Goal: Navigation & Orientation: Find specific page/section

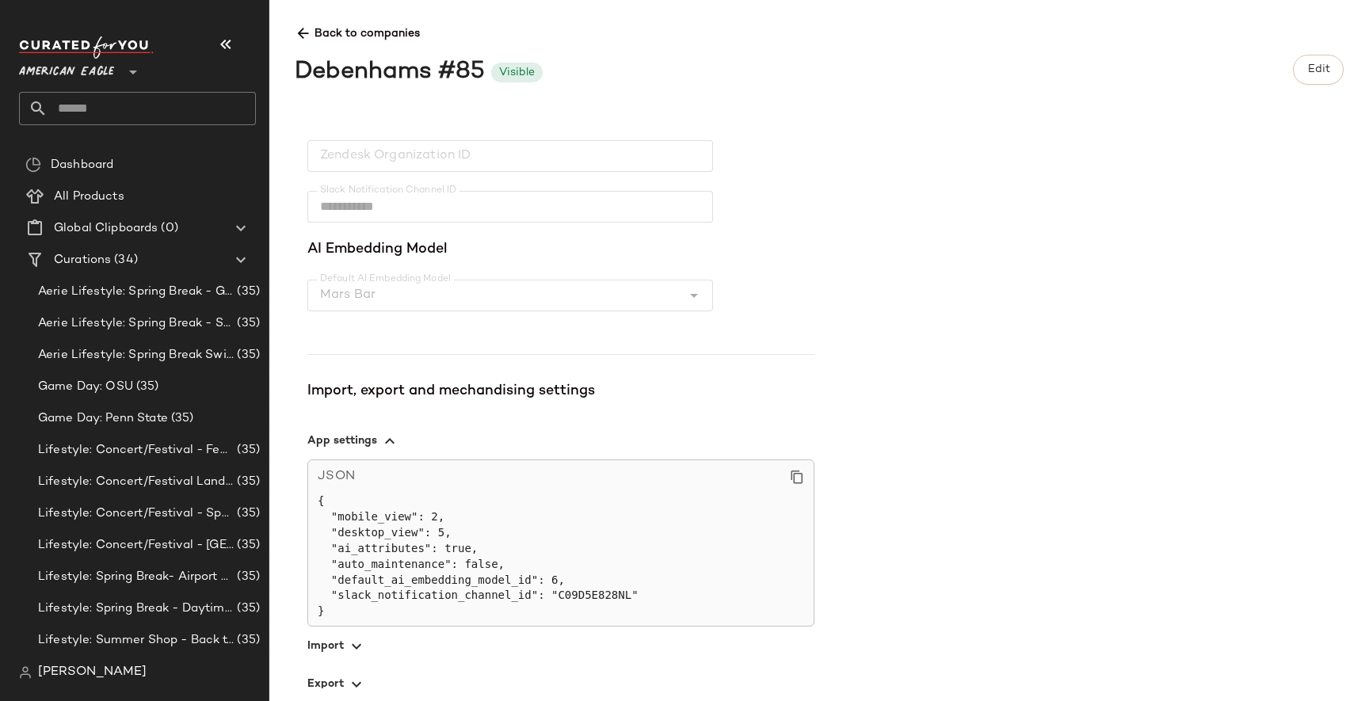
scroll to position [472, 0]
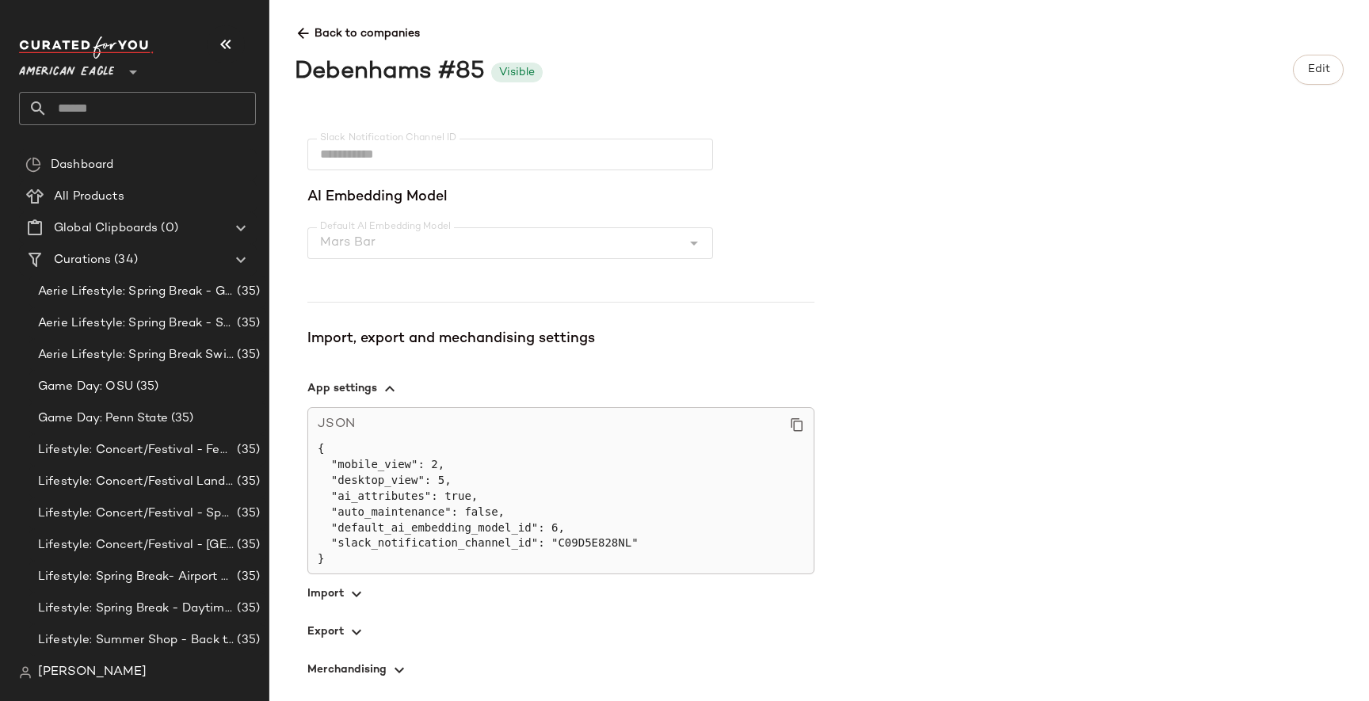
click at [356, 622] on icon "button" at bounding box center [356, 631] width 19 height 19
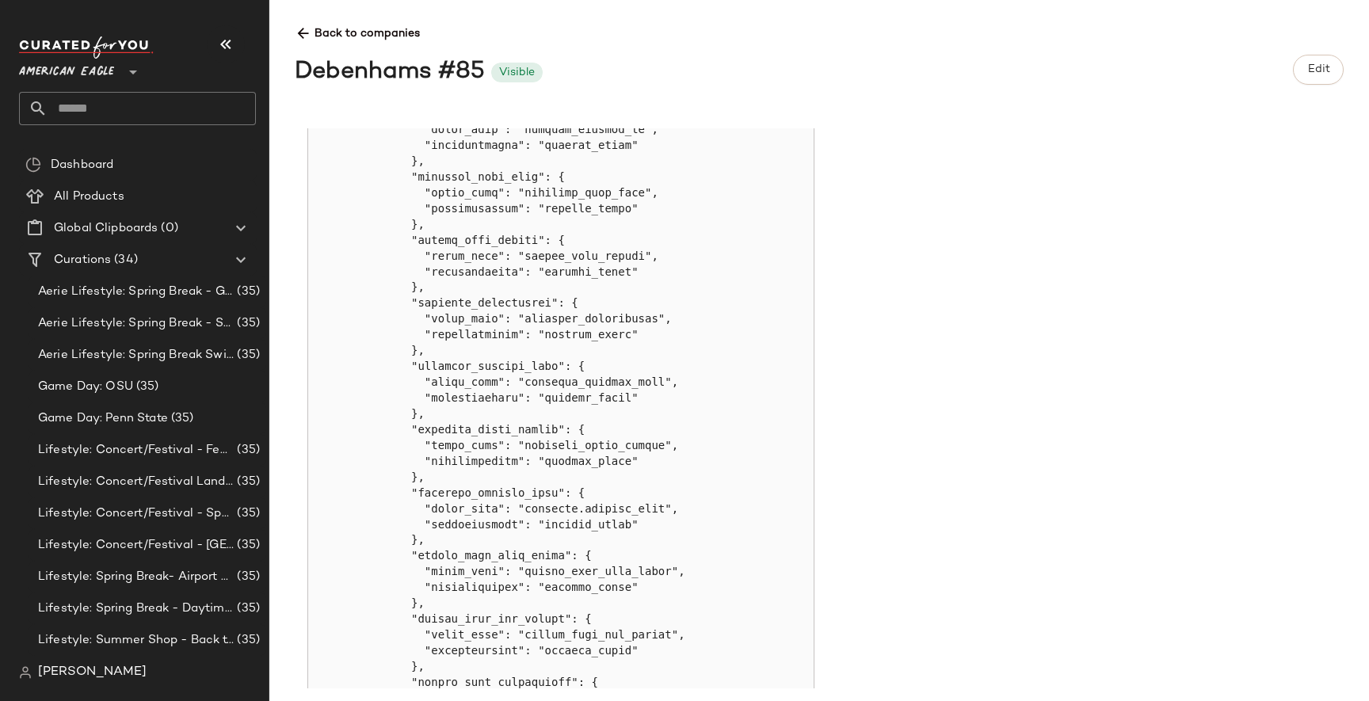
scroll to position [1871, 0]
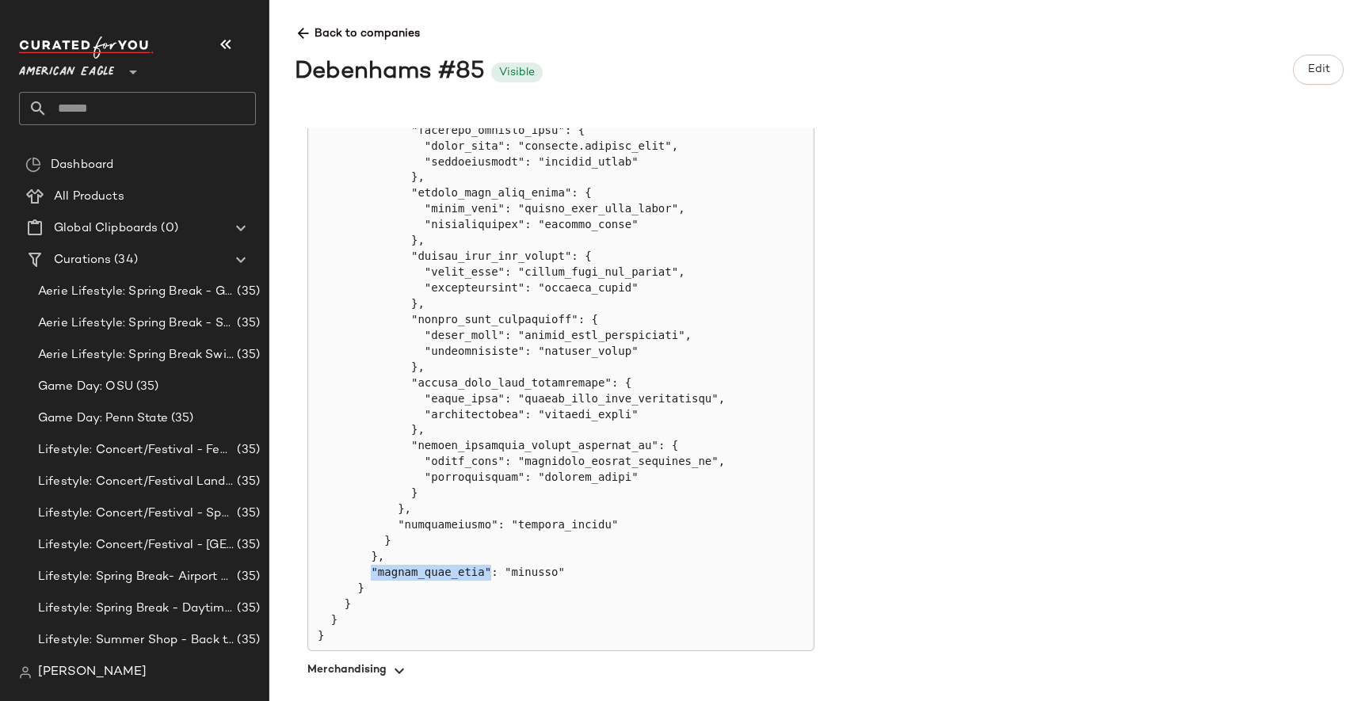
drag, startPoint x: 368, startPoint y: 567, endPoint x: 490, endPoint y: 563, distance: 122.0
copy pre
drag, startPoint x: 371, startPoint y: 571, endPoint x: 489, endPoint y: 570, distance: 118.0
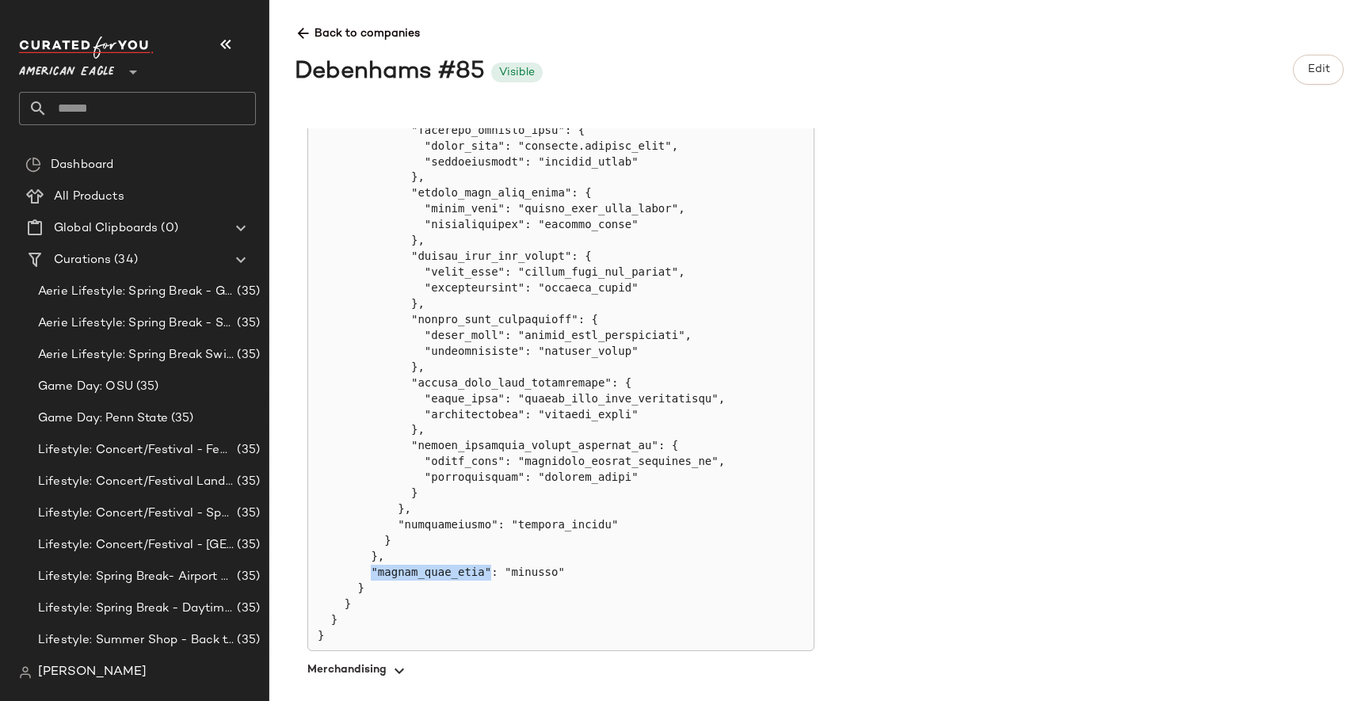
copy pre ""object_data_type""
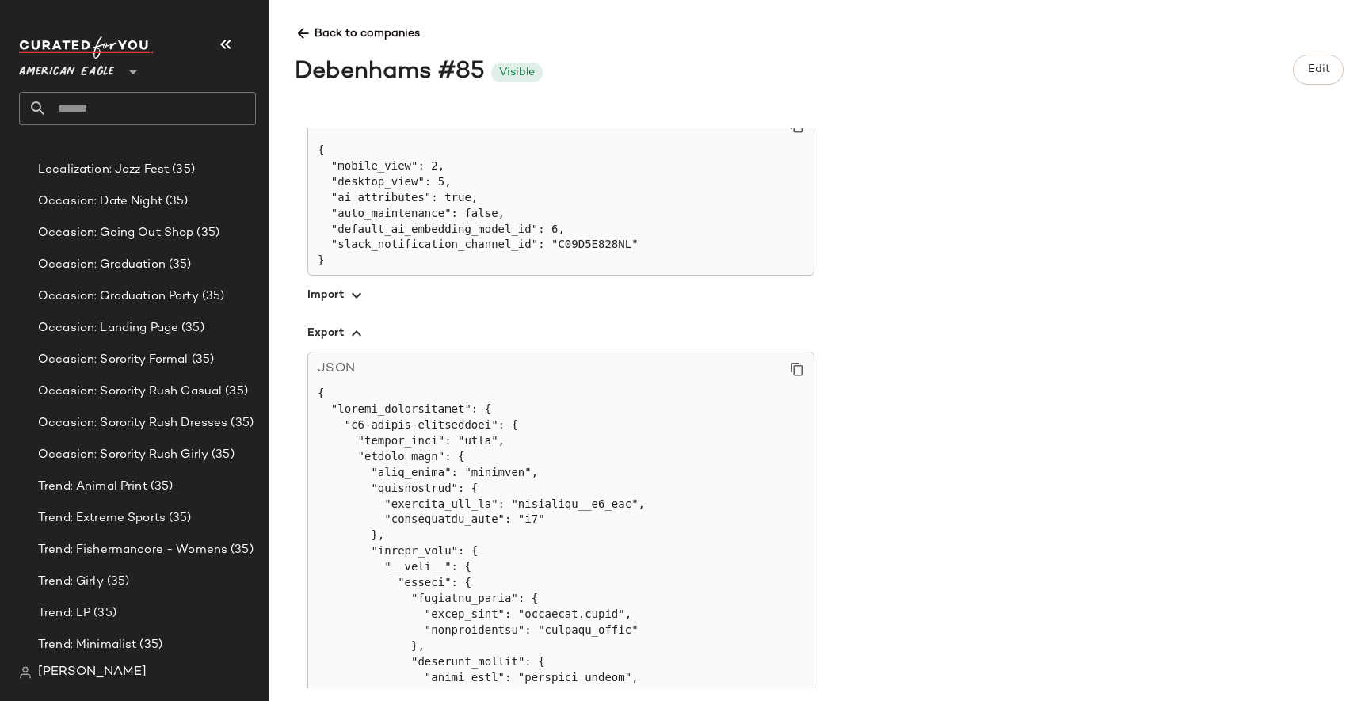
scroll to position [689, 0]
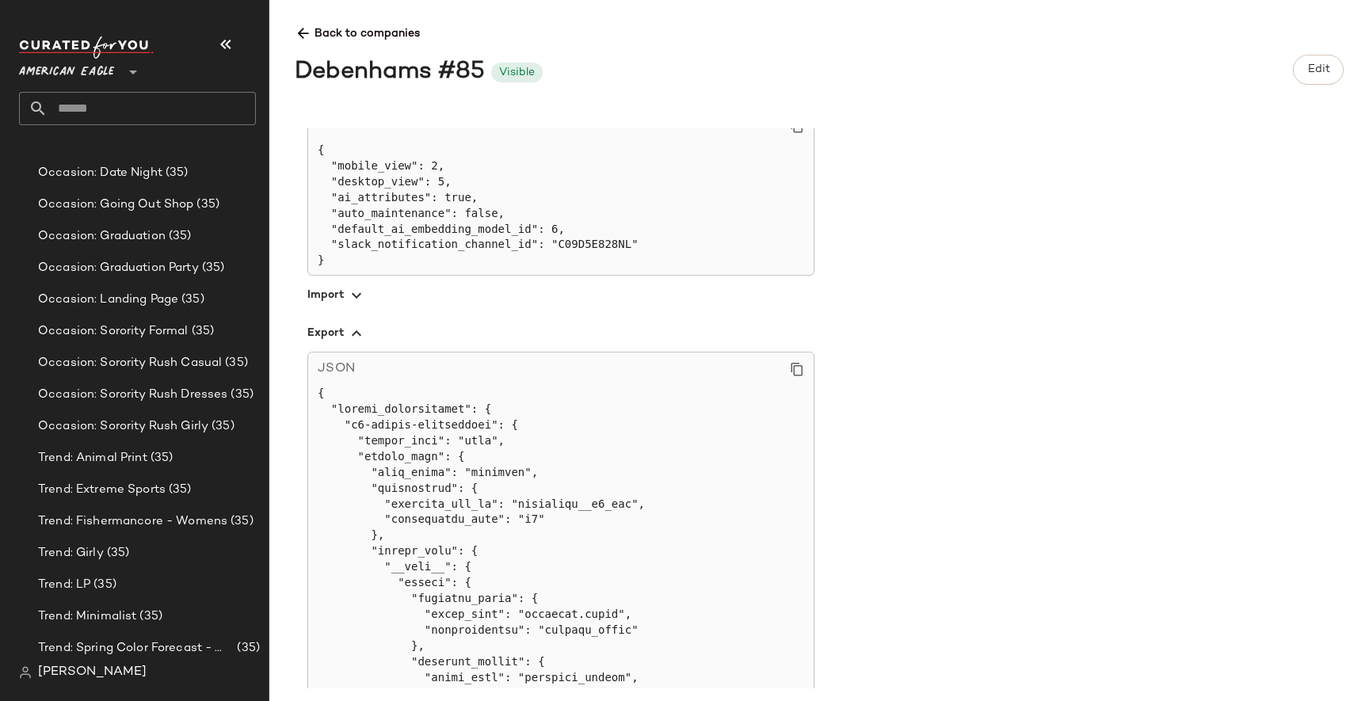
click at [301, 24] on span "Back to companies" at bounding box center [819, 27] width 1049 height 29
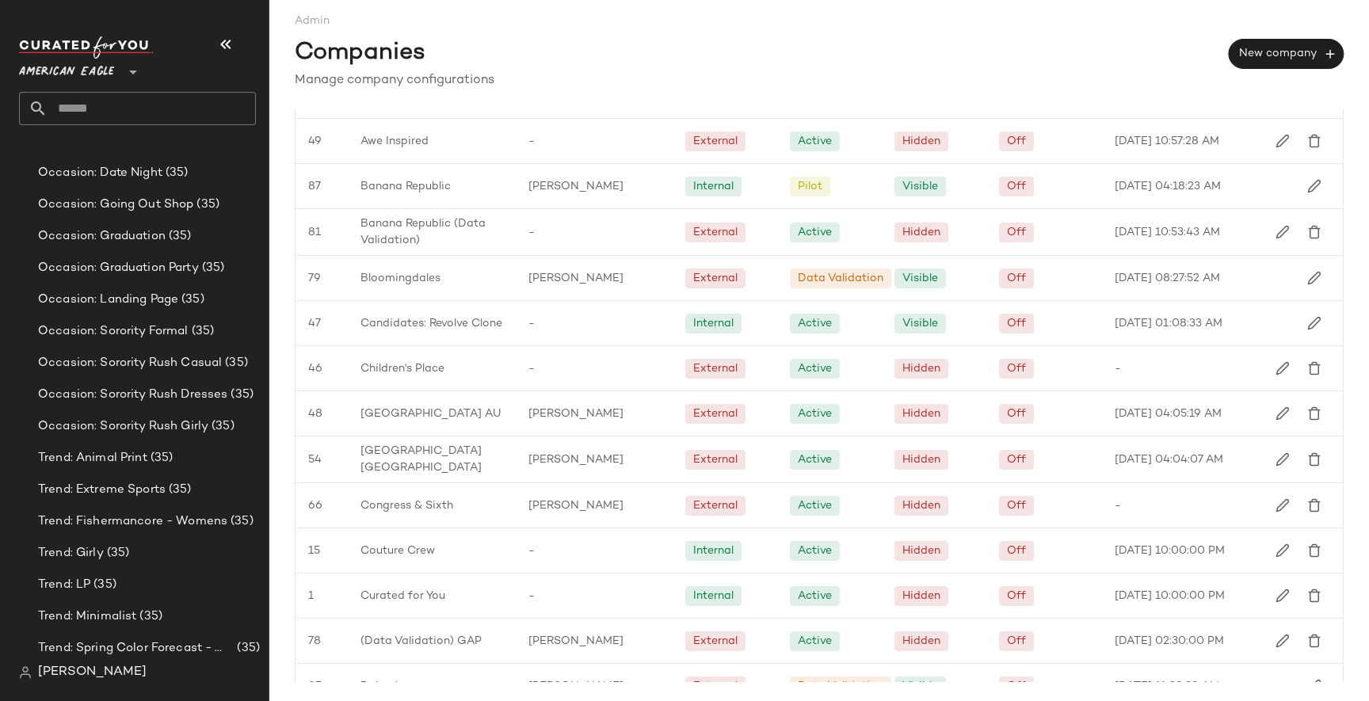
scroll to position [388, 0]
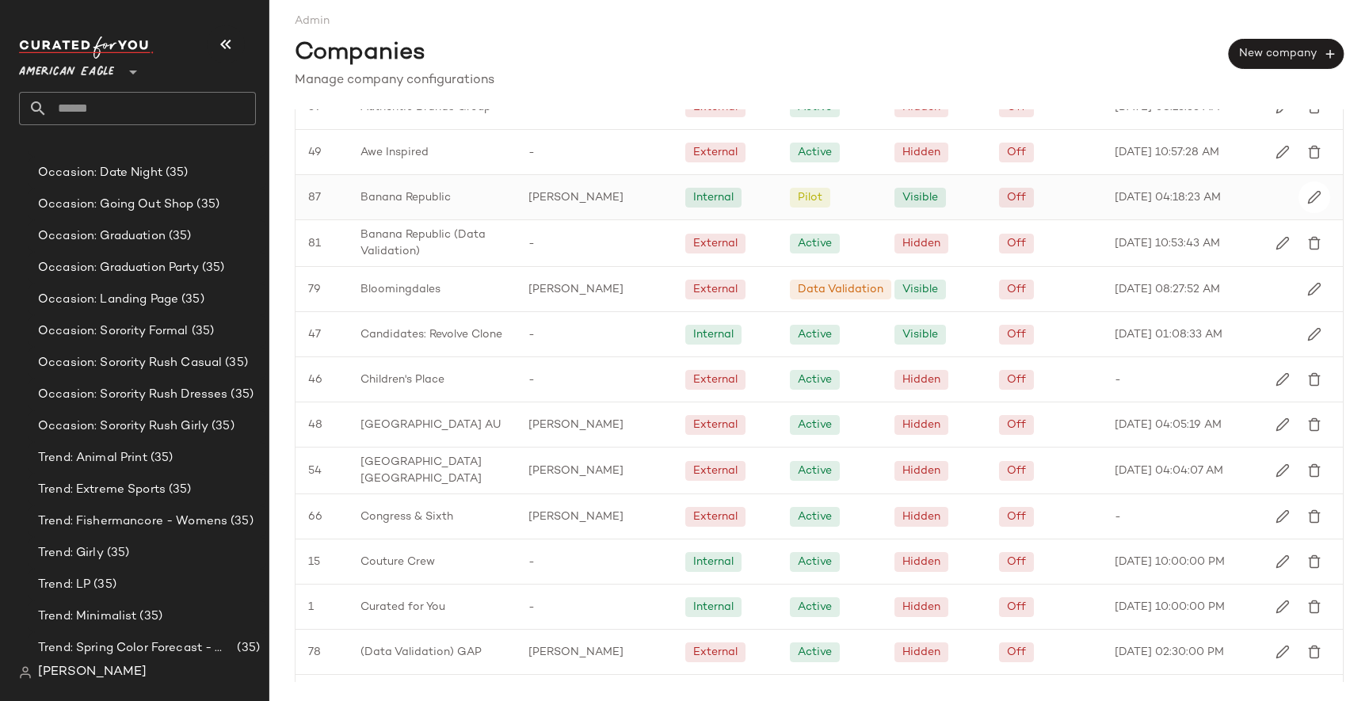
click at [424, 200] on span "Banana Republic" at bounding box center [405, 197] width 90 height 17
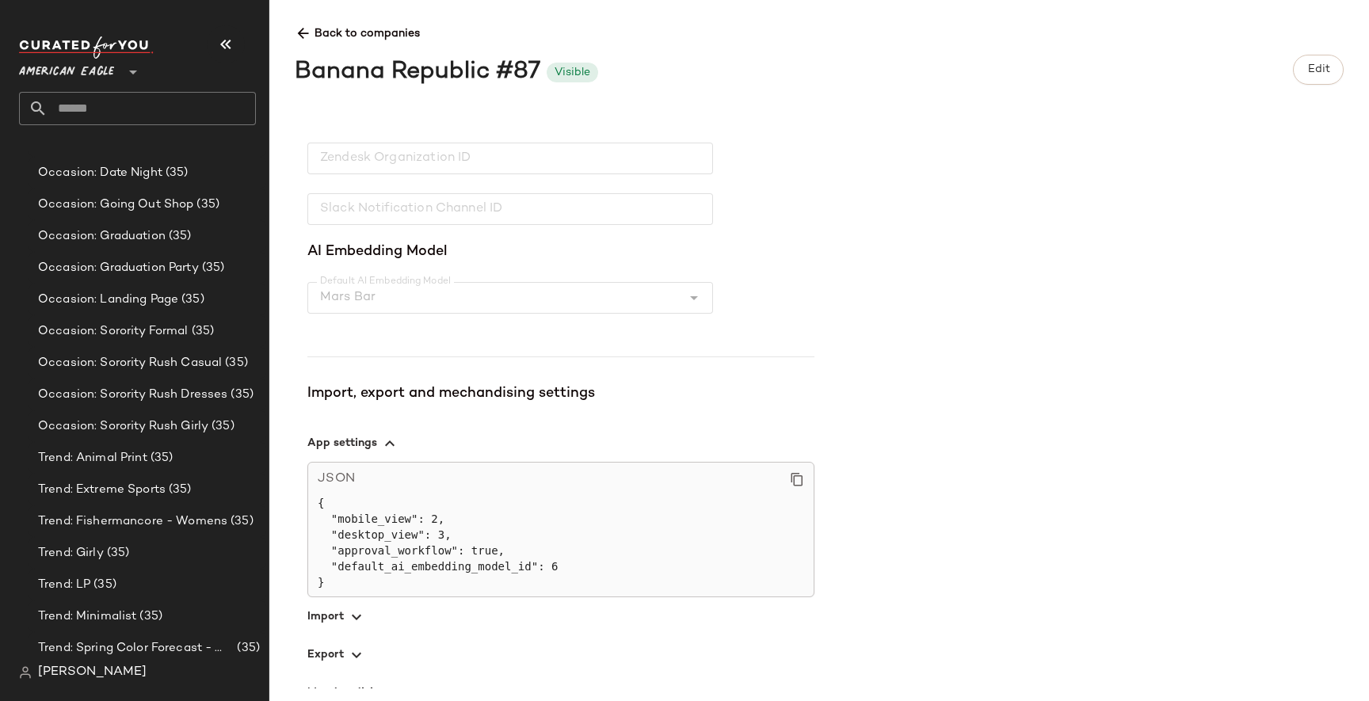
scroll to position [440, 0]
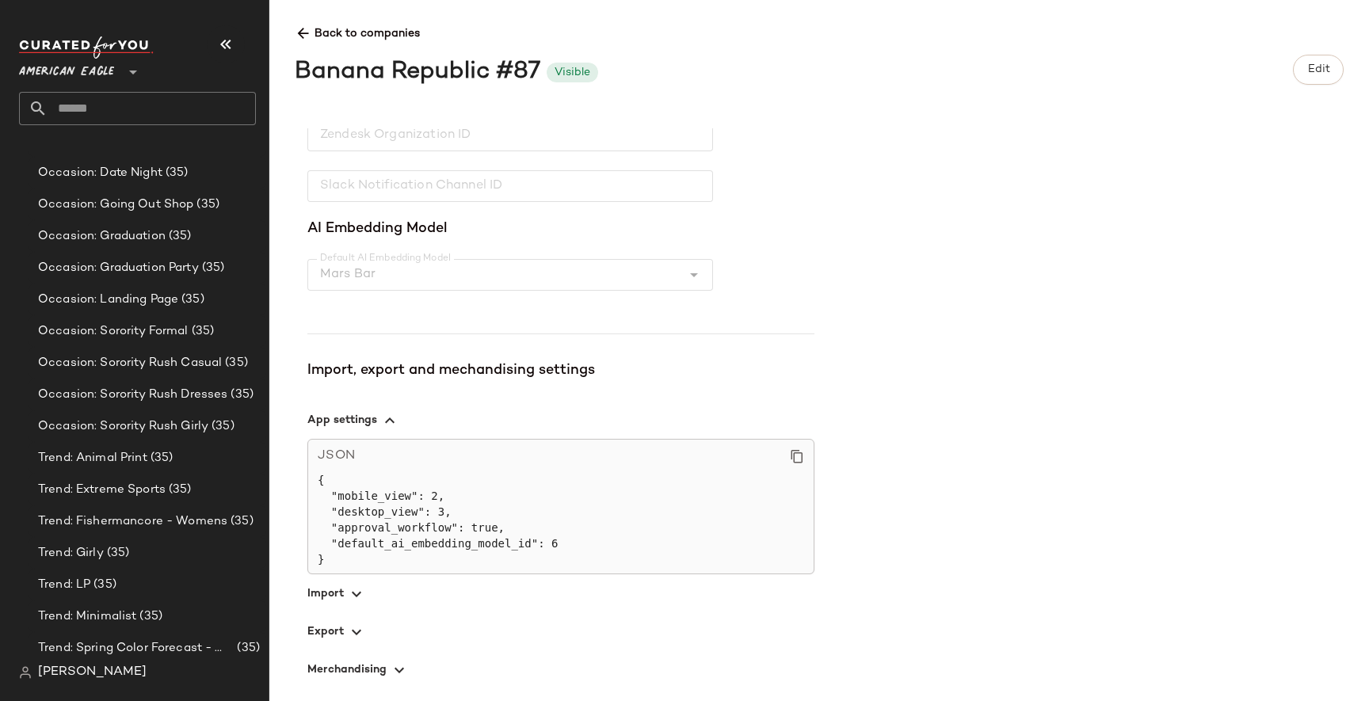
click at [364, 634] on icon "button" at bounding box center [356, 631] width 19 height 19
click at [299, 29] on icon at bounding box center [303, 33] width 17 height 17
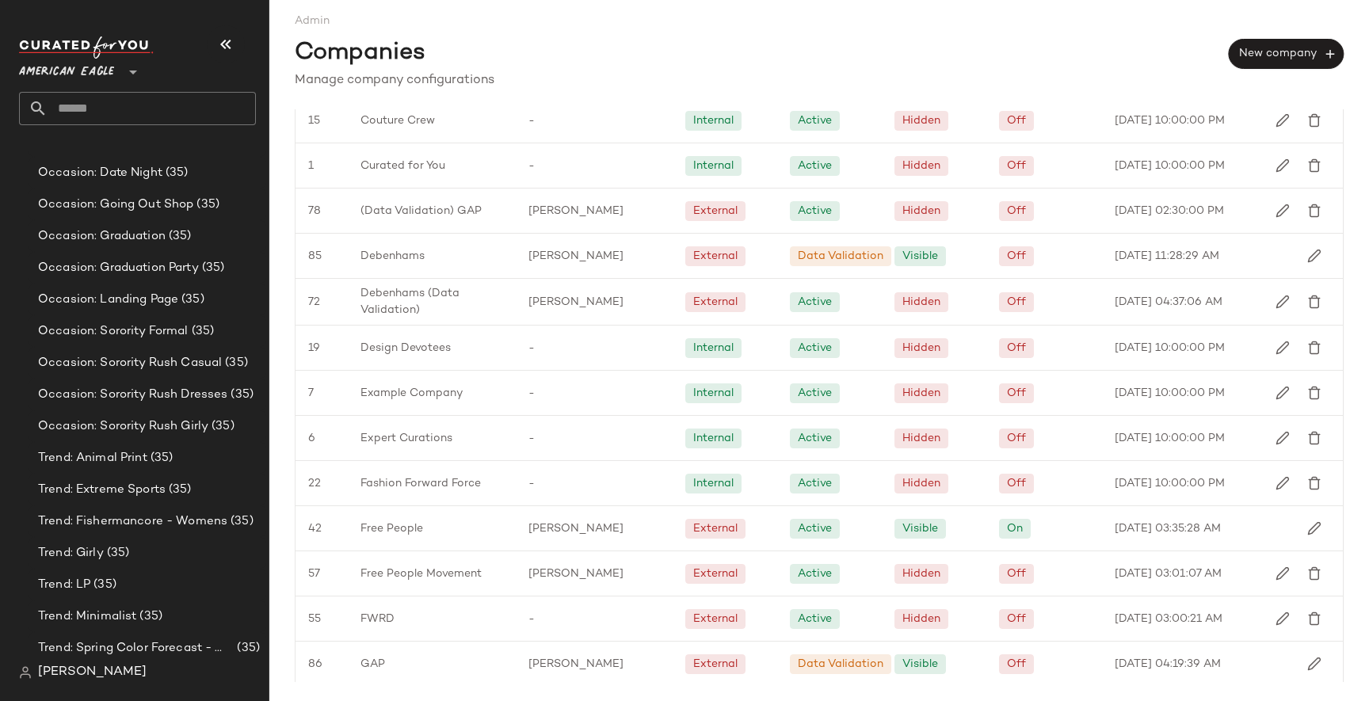
scroll to position [847, 0]
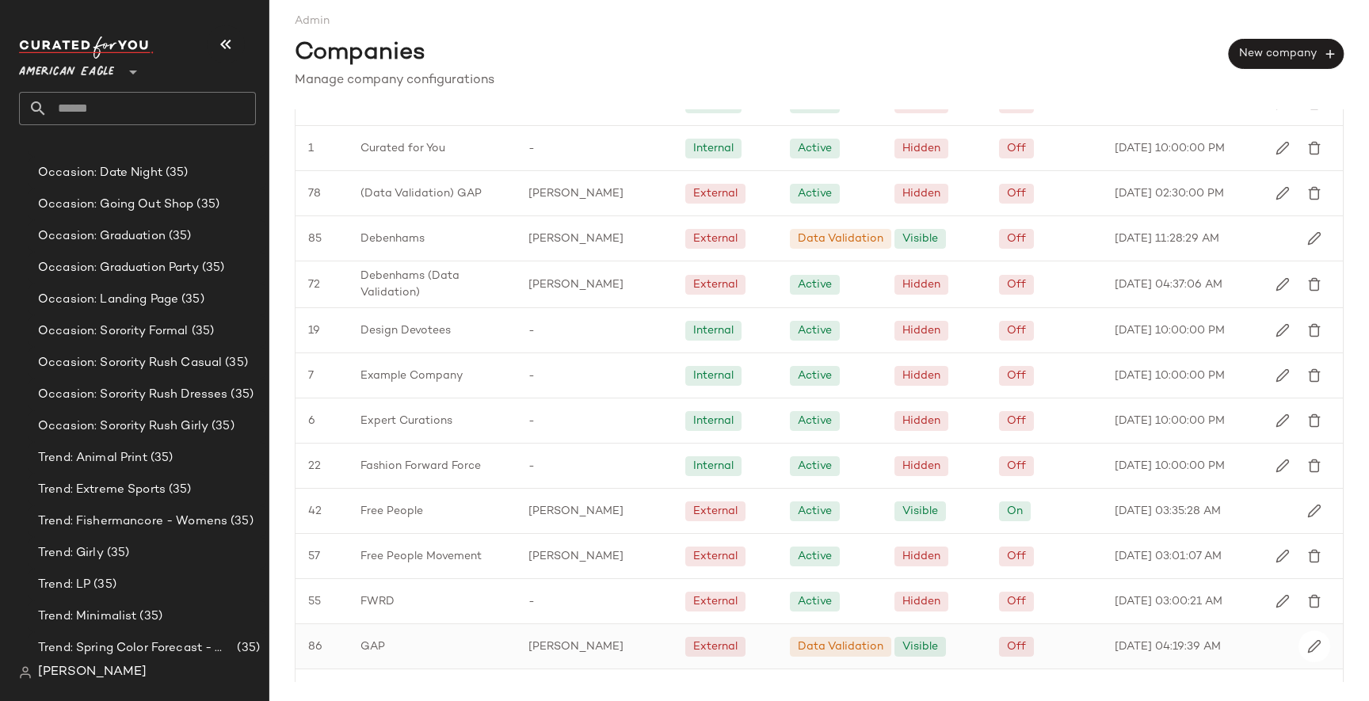
click at [366, 656] on div "GAP" at bounding box center [432, 646] width 168 height 44
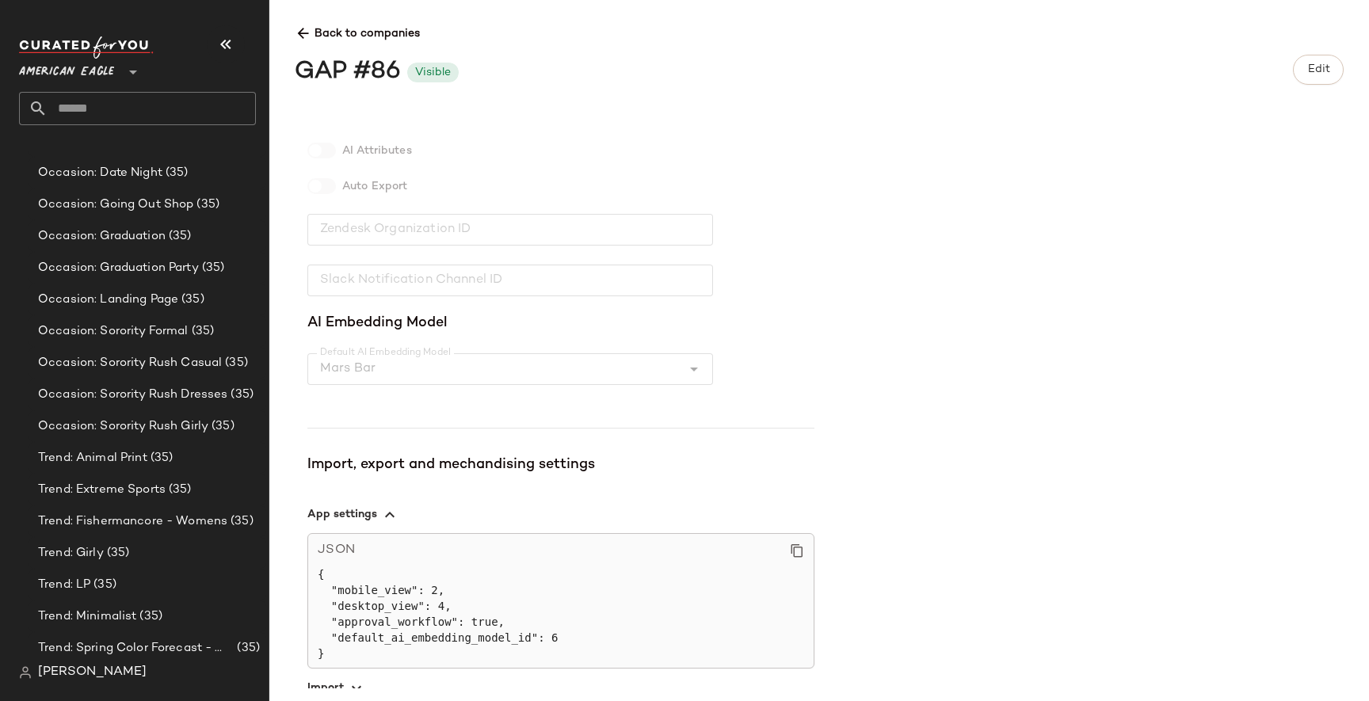
scroll to position [440, 0]
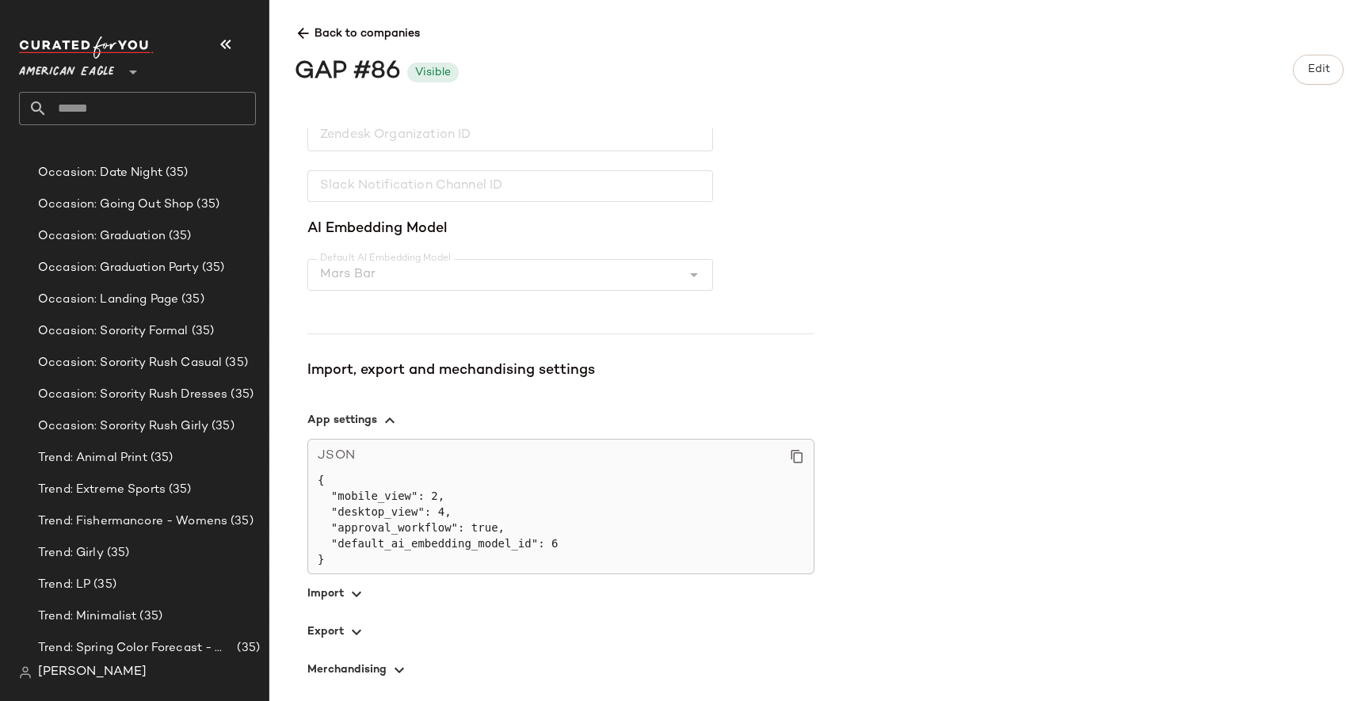
click at [337, 630] on span "button" at bounding box center [560, 631] width 507 height 38
click at [303, 26] on icon at bounding box center [303, 33] width 17 height 17
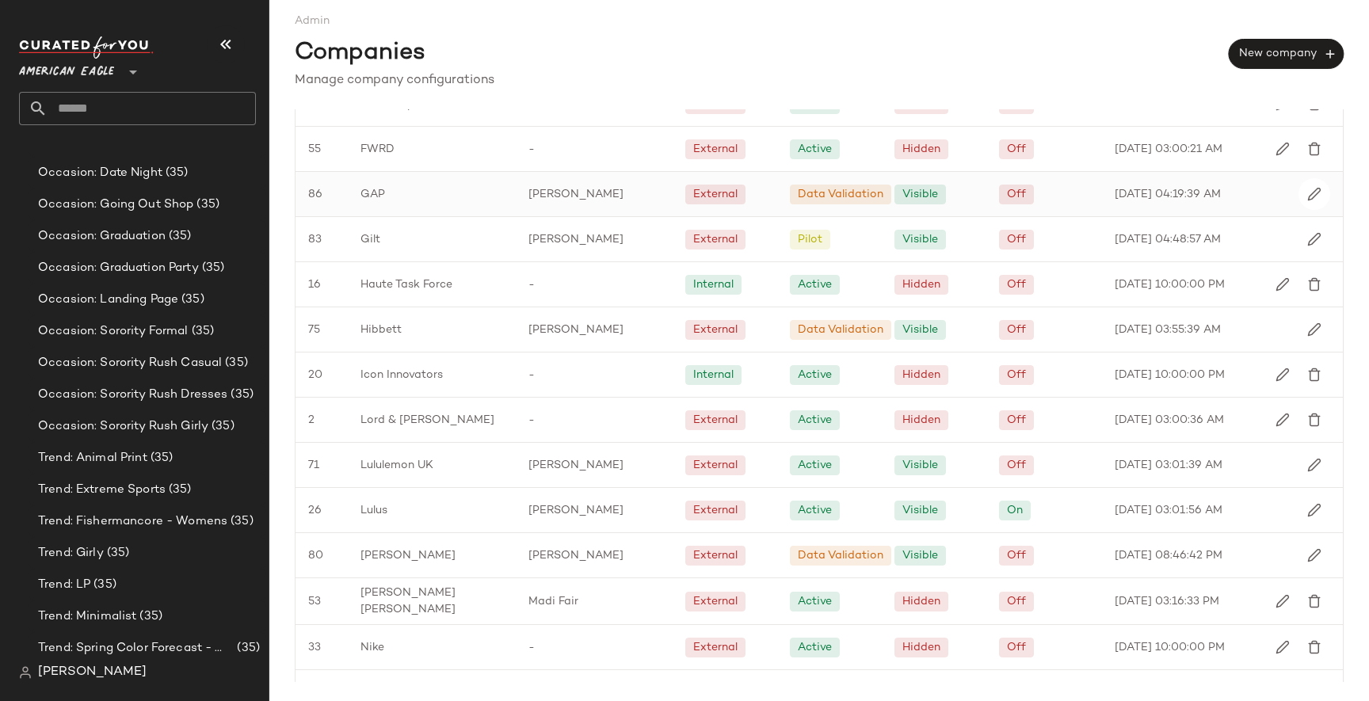
scroll to position [1301, 0]
click at [386, 502] on span "Lulus" at bounding box center [373, 508] width 27 height 17
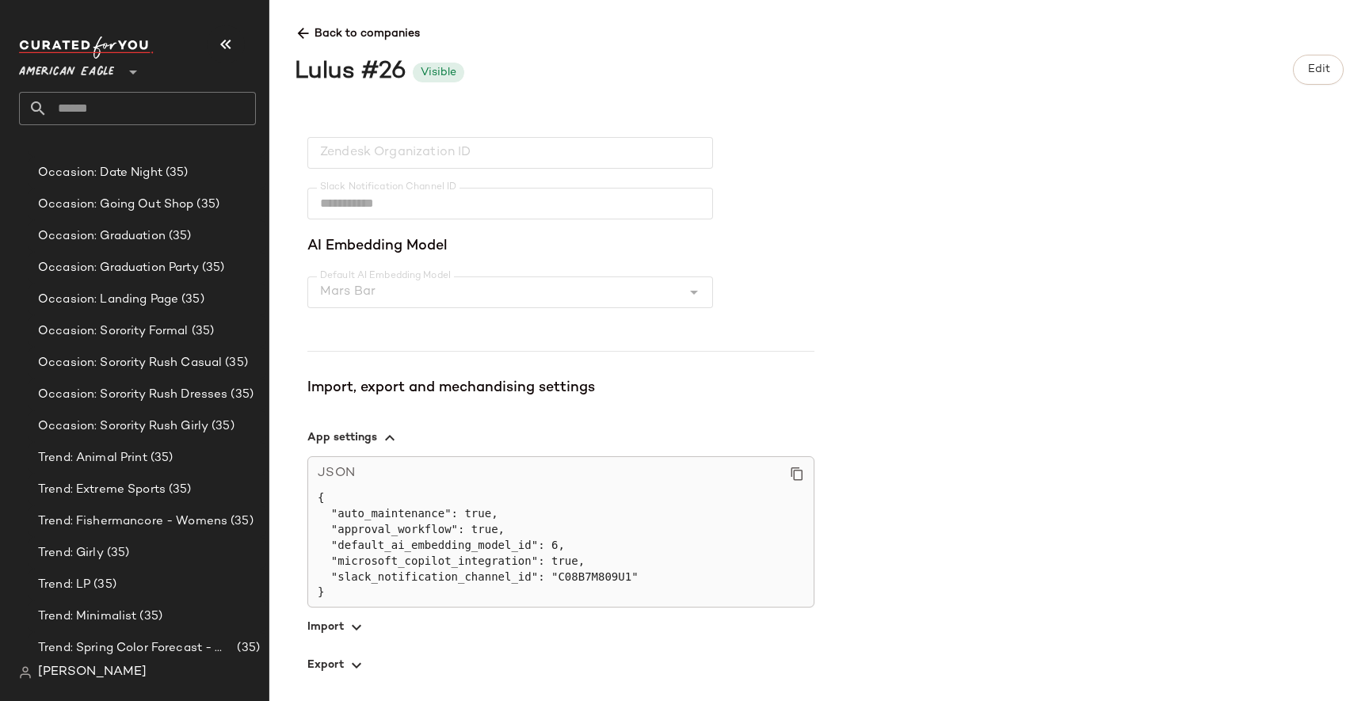
scroll to position [456, 0]
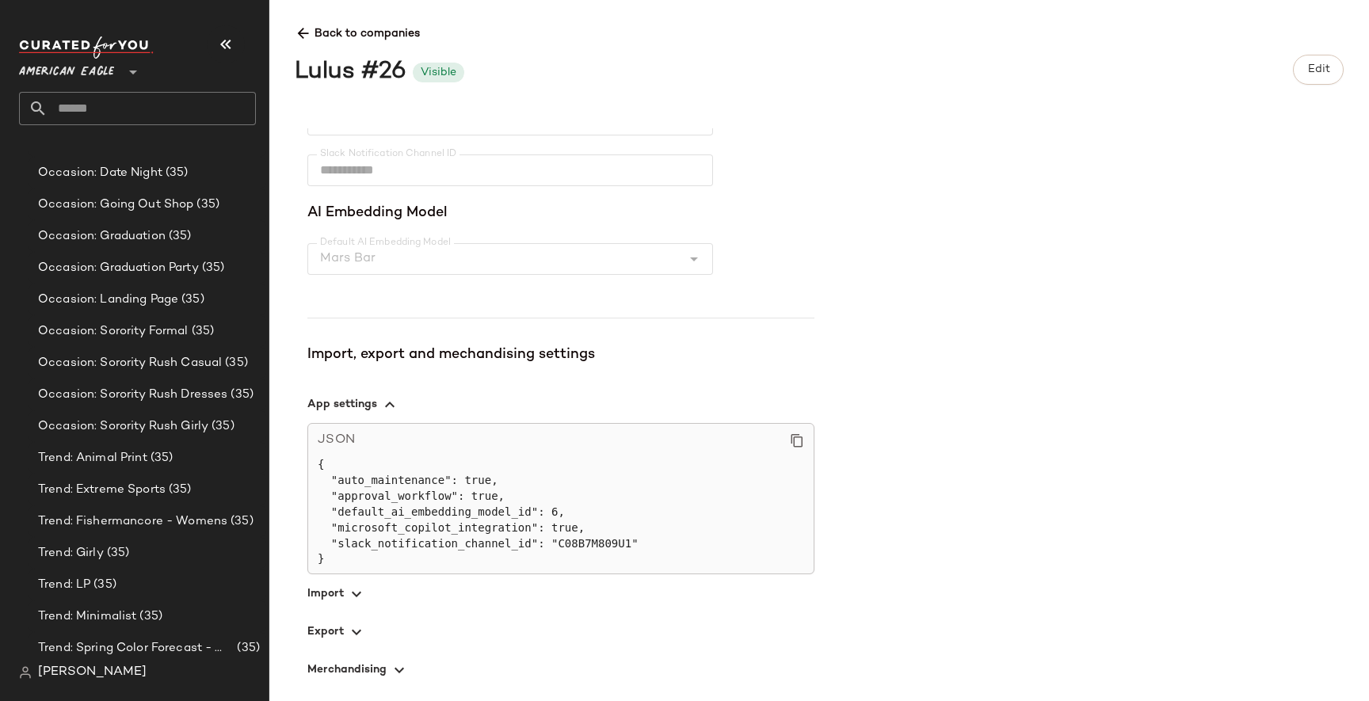
click at [311, 639] on span "button" at bounding box center [560, 631] width 507 height 38
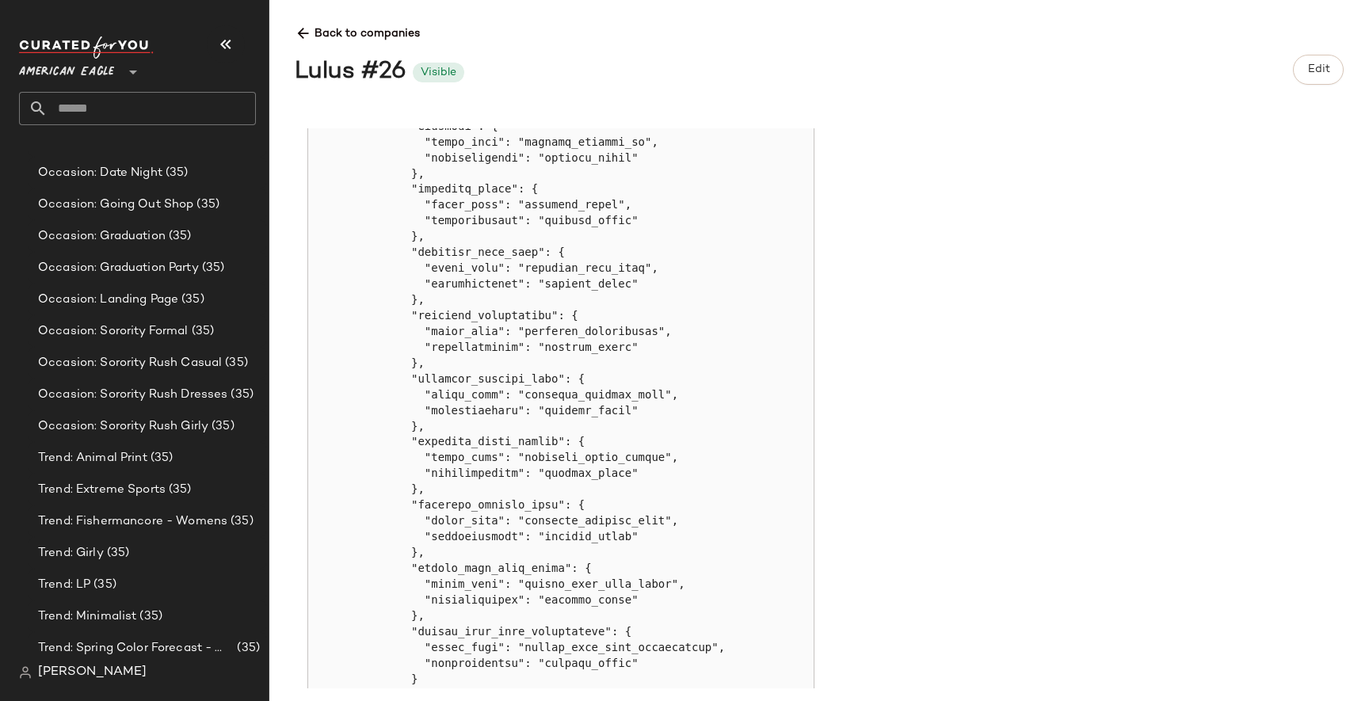
scroll to position [2550, 0]
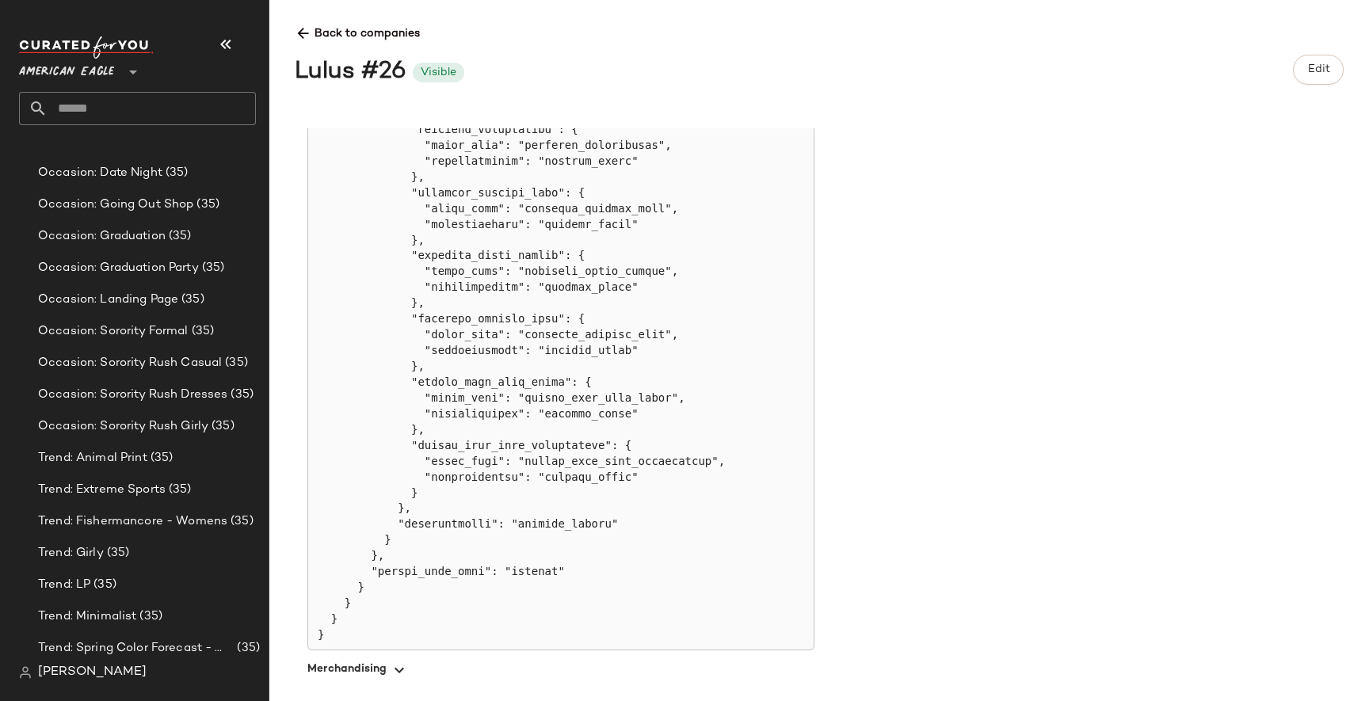
click at [305, 31] on icon at bounding box center [303, 33] width 17 height 17
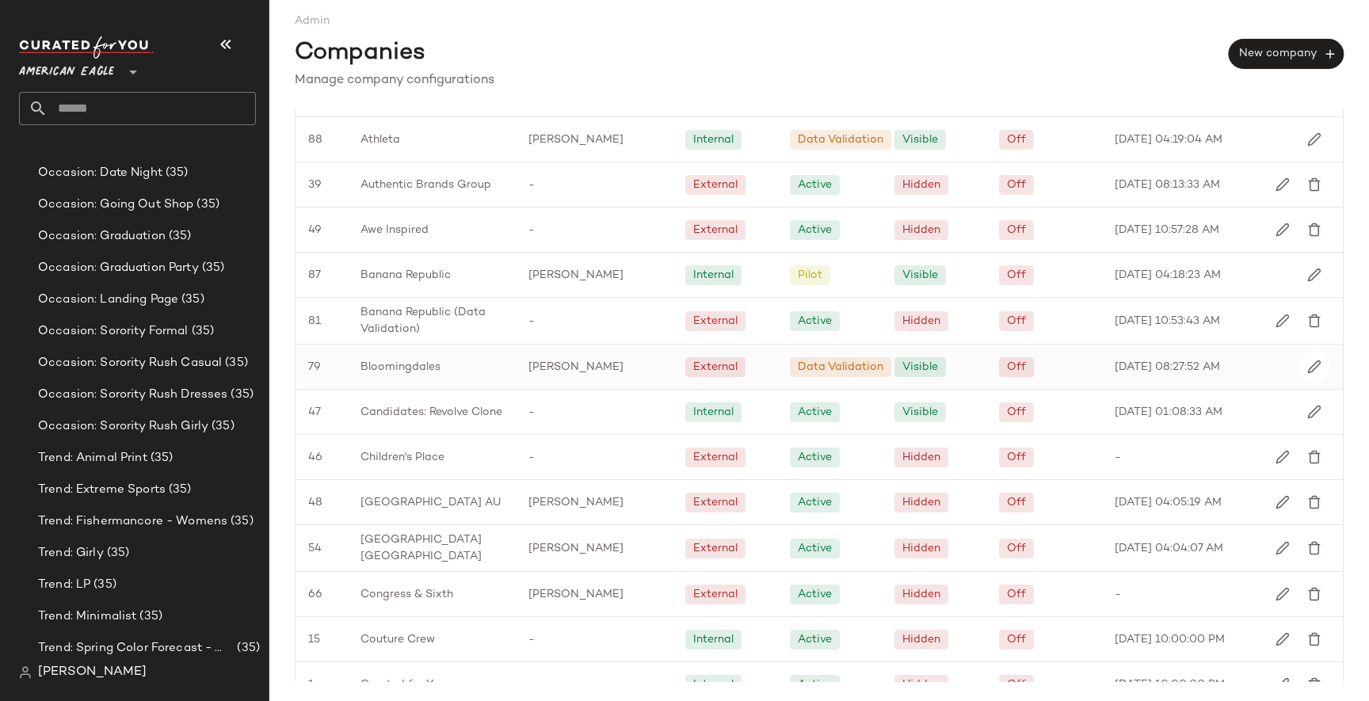
scroll to position [312, 0]
click at [440, 366] on div "Bloomingdales" at bounding box center [432, 365] width 168 height 44
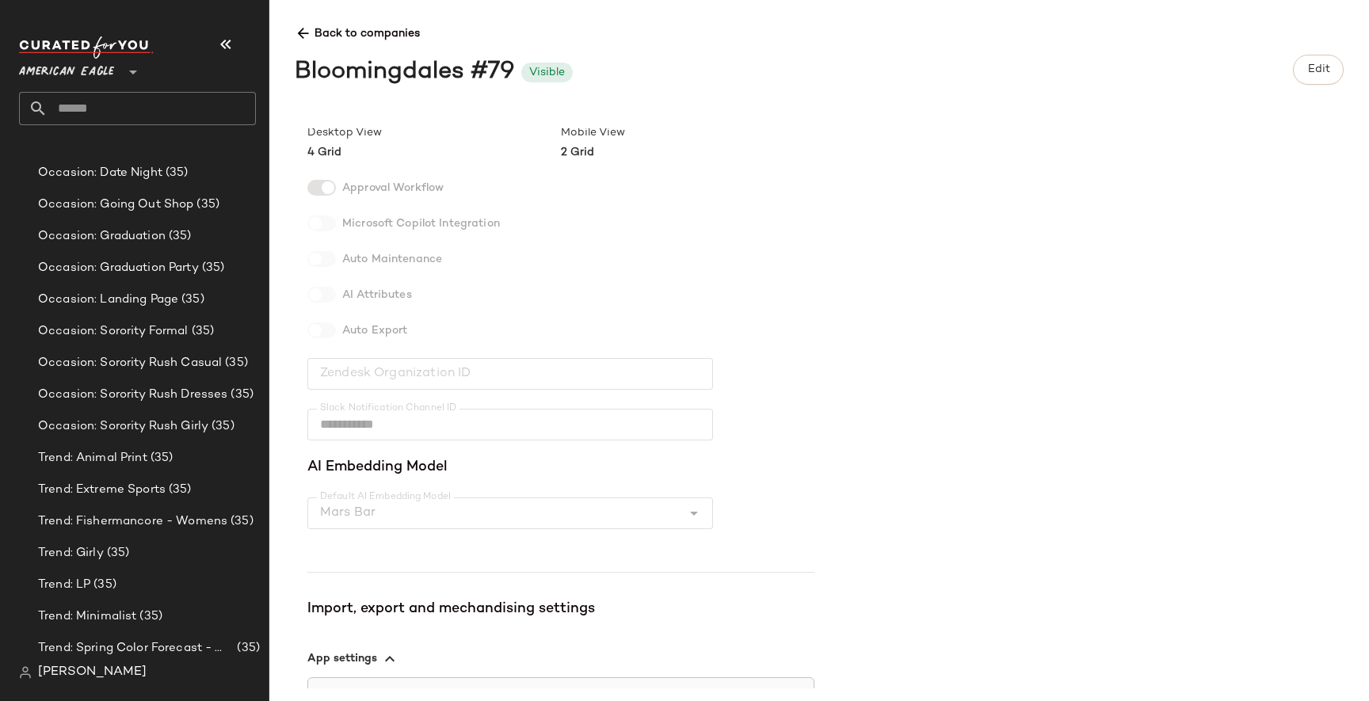
scroll to position [456, 0]
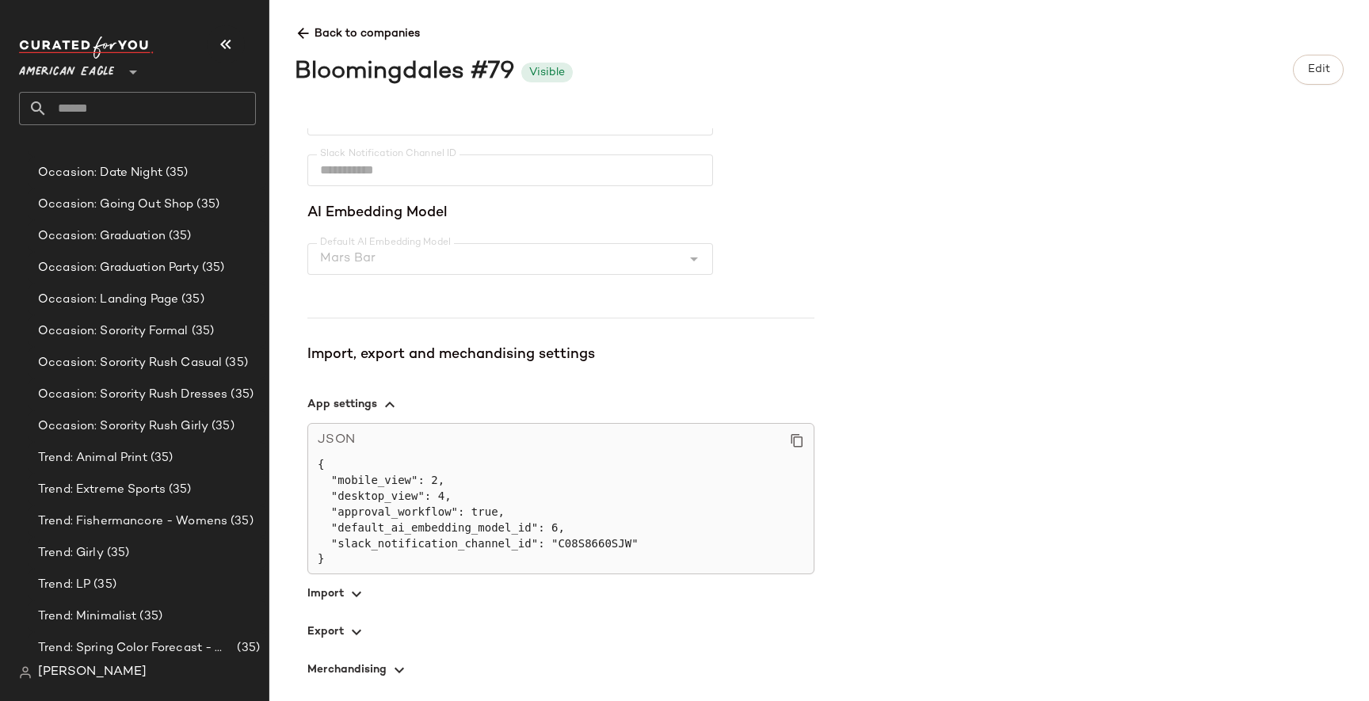
click at [345, 634] on span "button" at bounding box center [560, 631] width 507 height 38
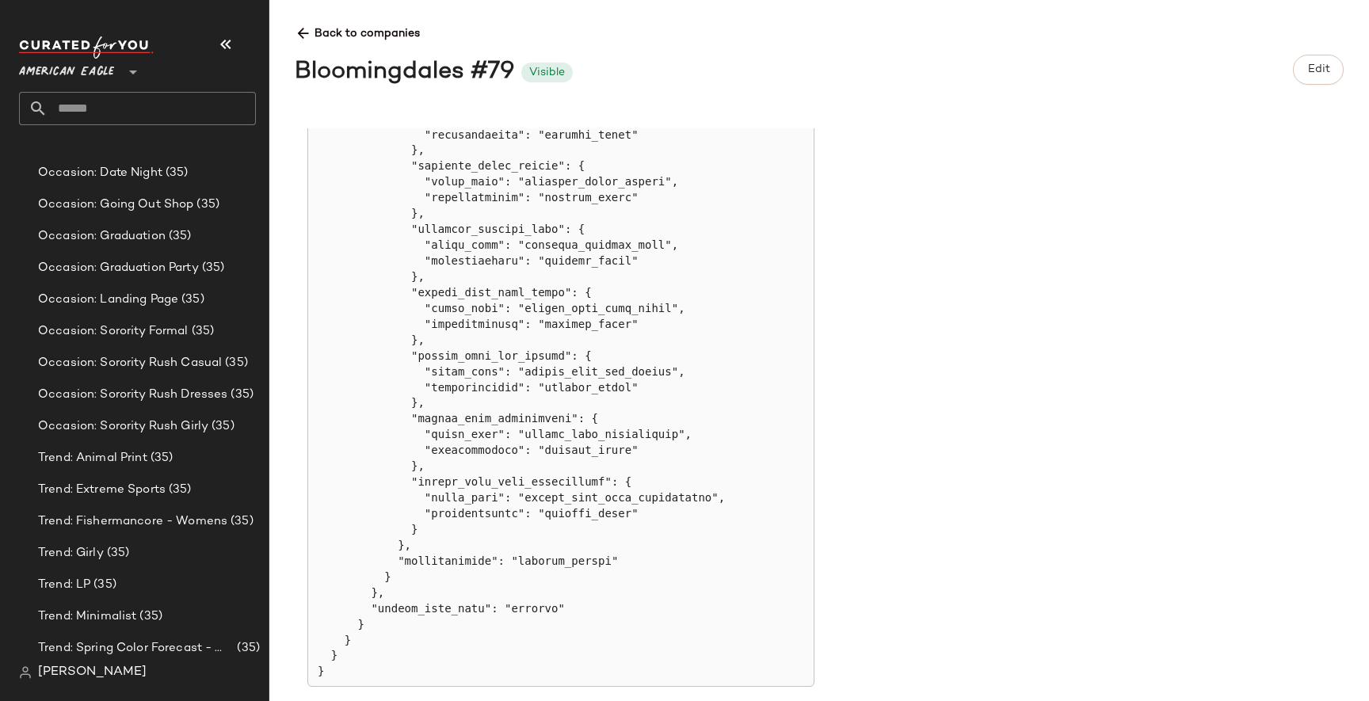
scroll to position [1681, 0]
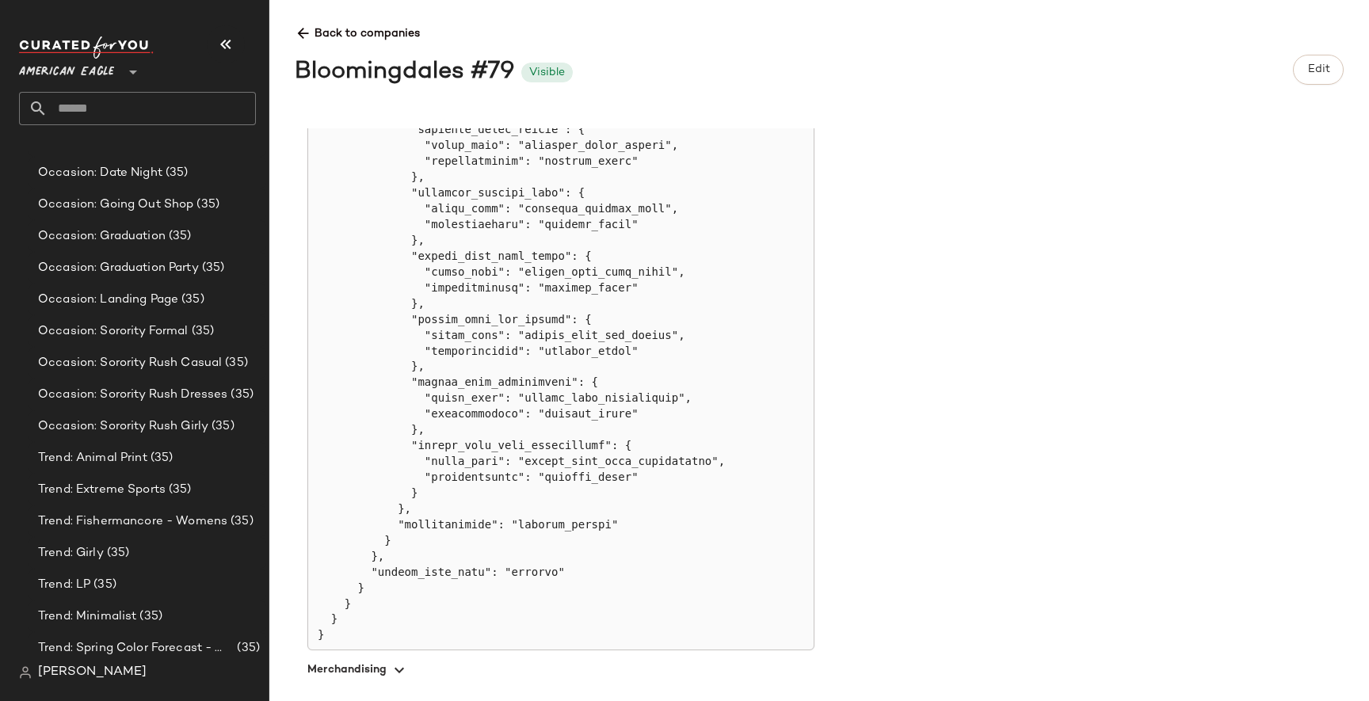
click at [310, 23] on span "Back to companies" at bounding box center [819, 27] width 1049 height 29
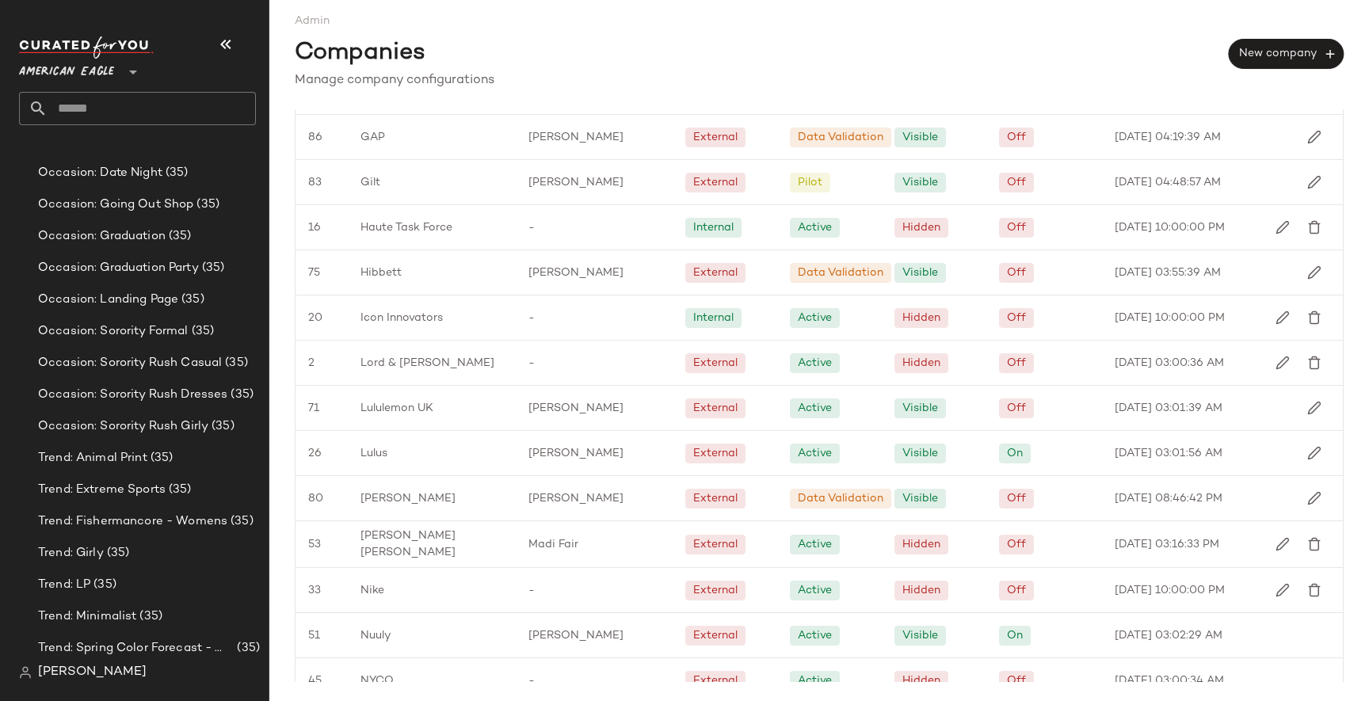
scroll to position [1791, 0]
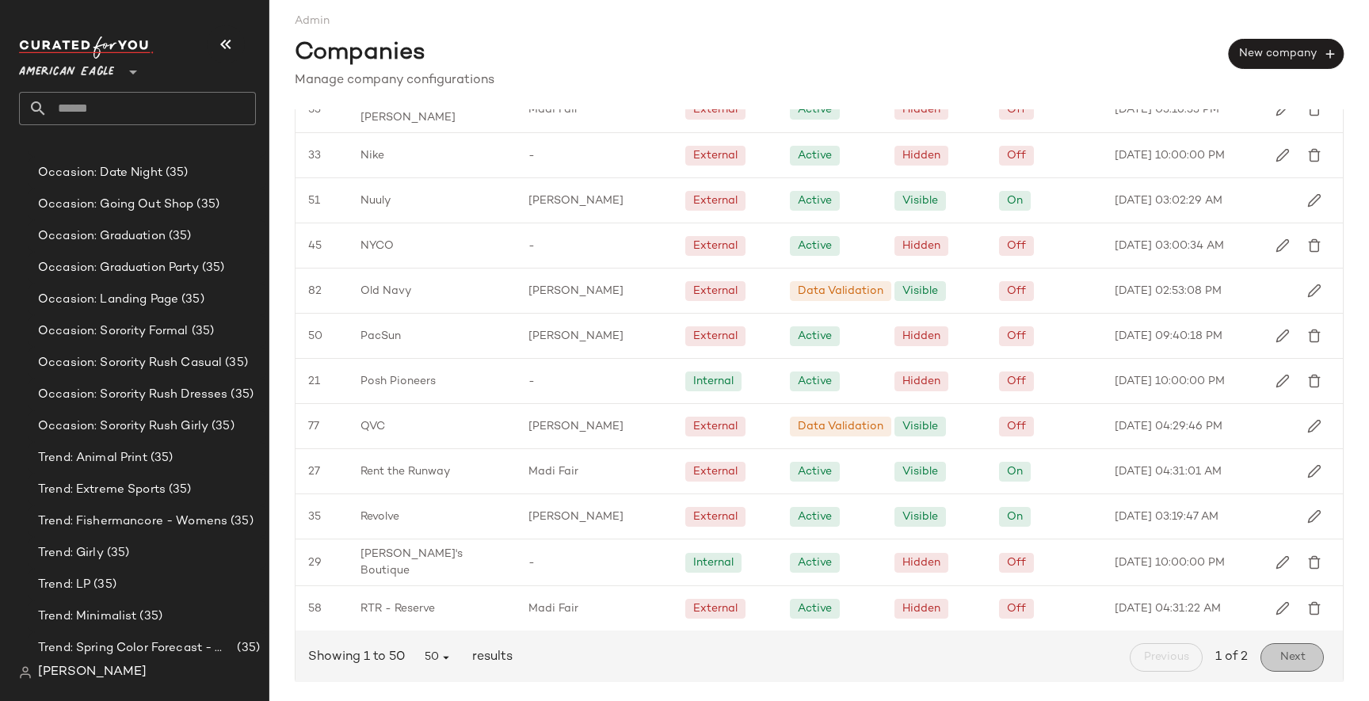
click at [1290, 655] on span "Next" at bounding box center [1291, 657] width 26 height 13
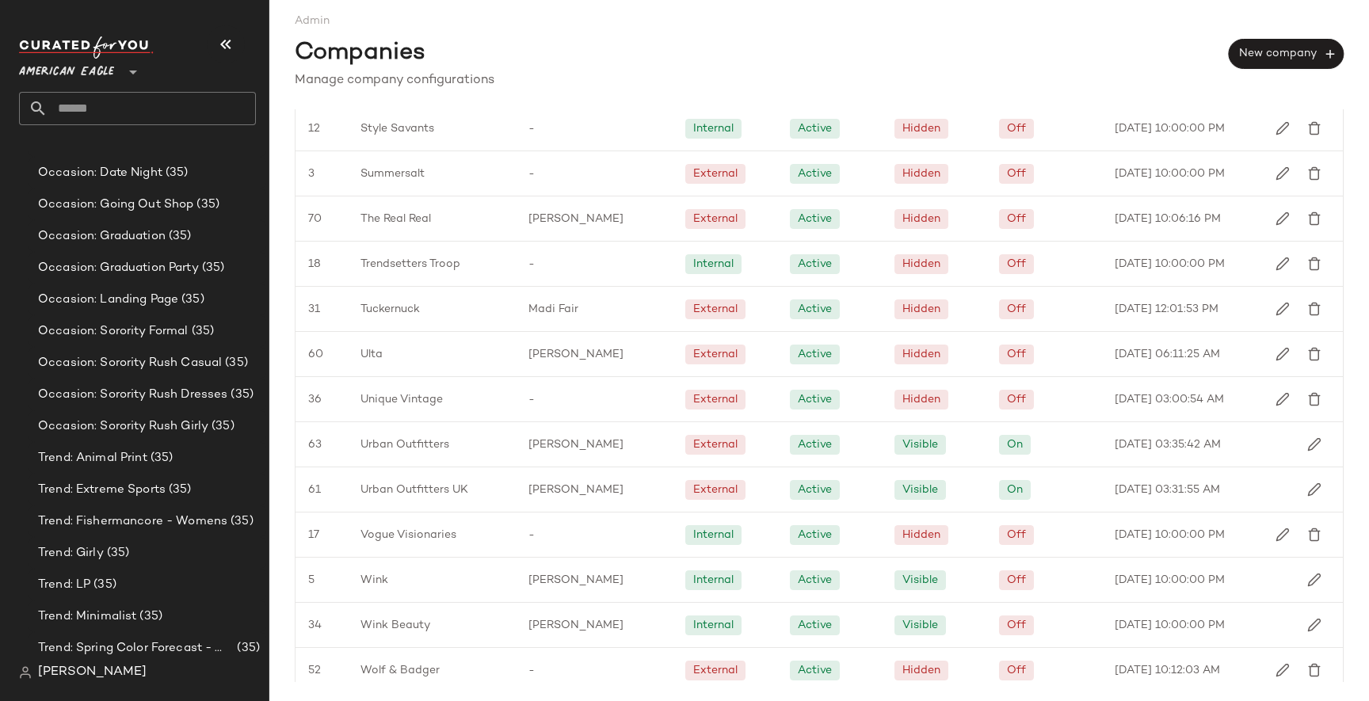
scroll to position [612, 0]
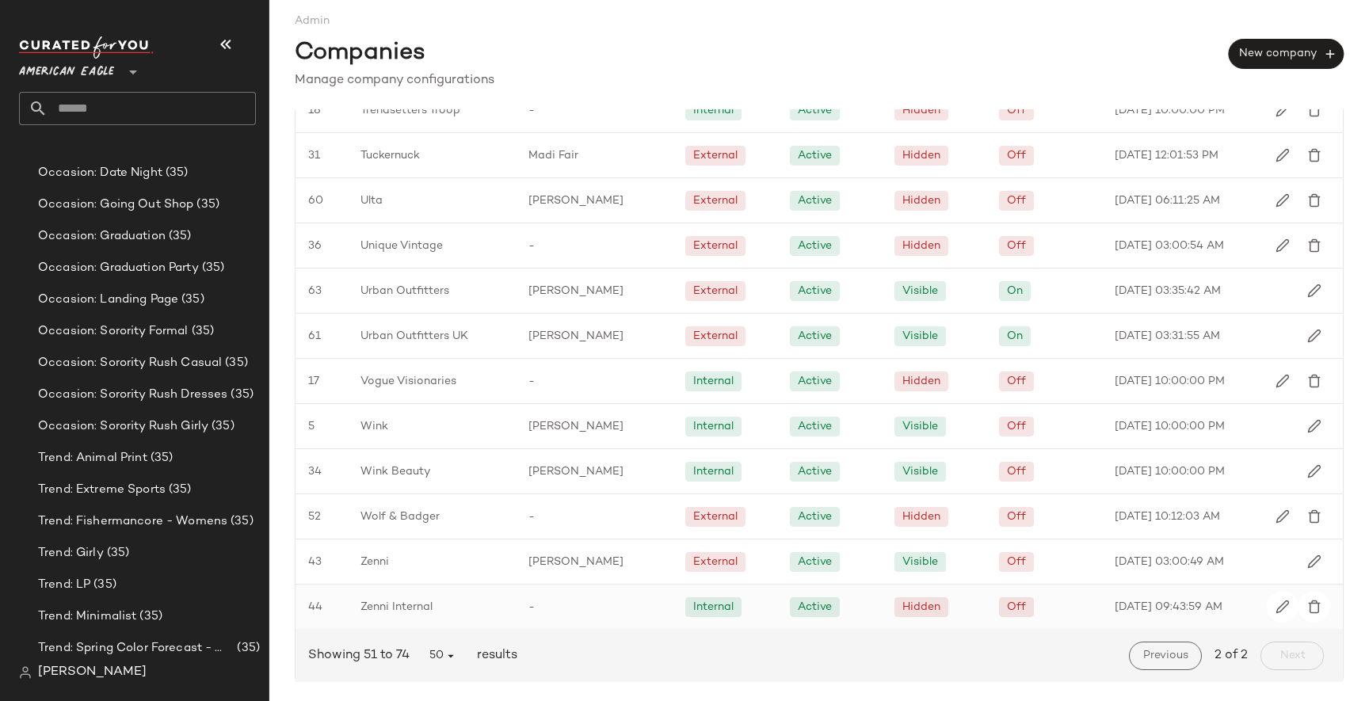
click at [345, 596] on div "44" at bounding box center [321, 606] width 52 height 44
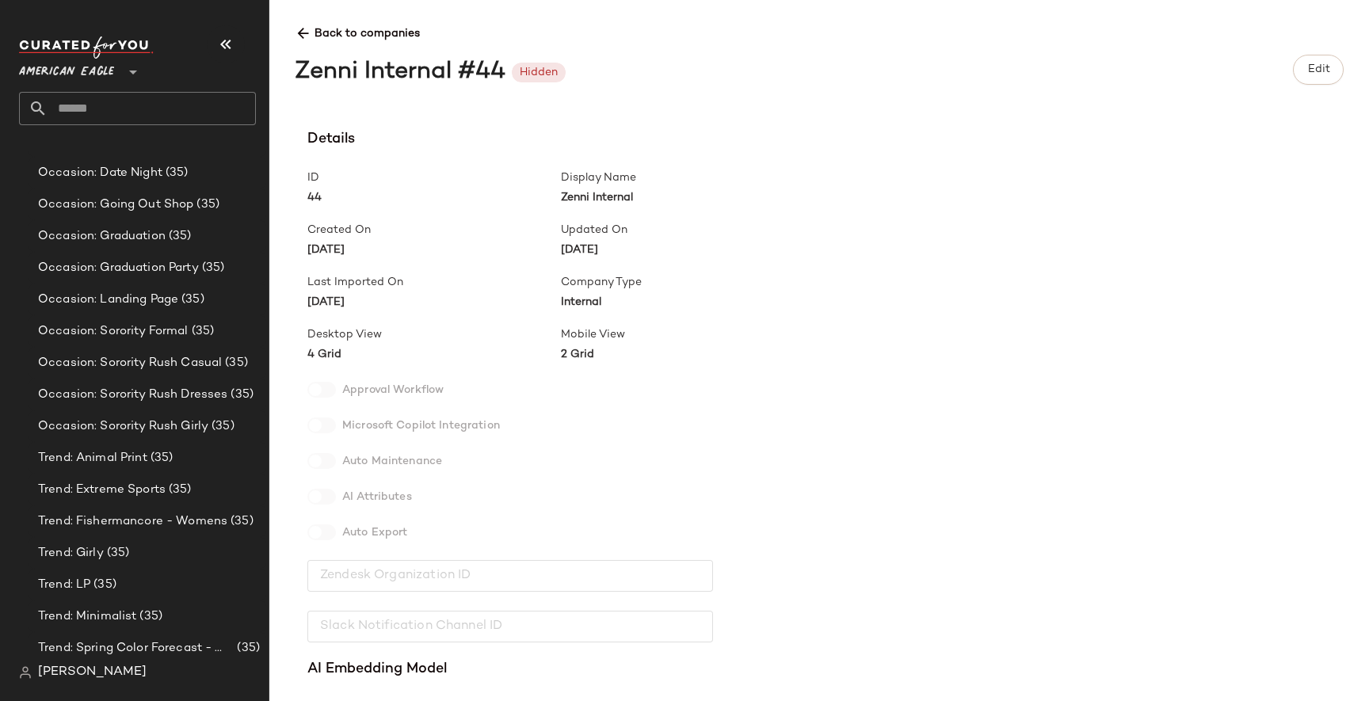
scroll to position [345, 0]
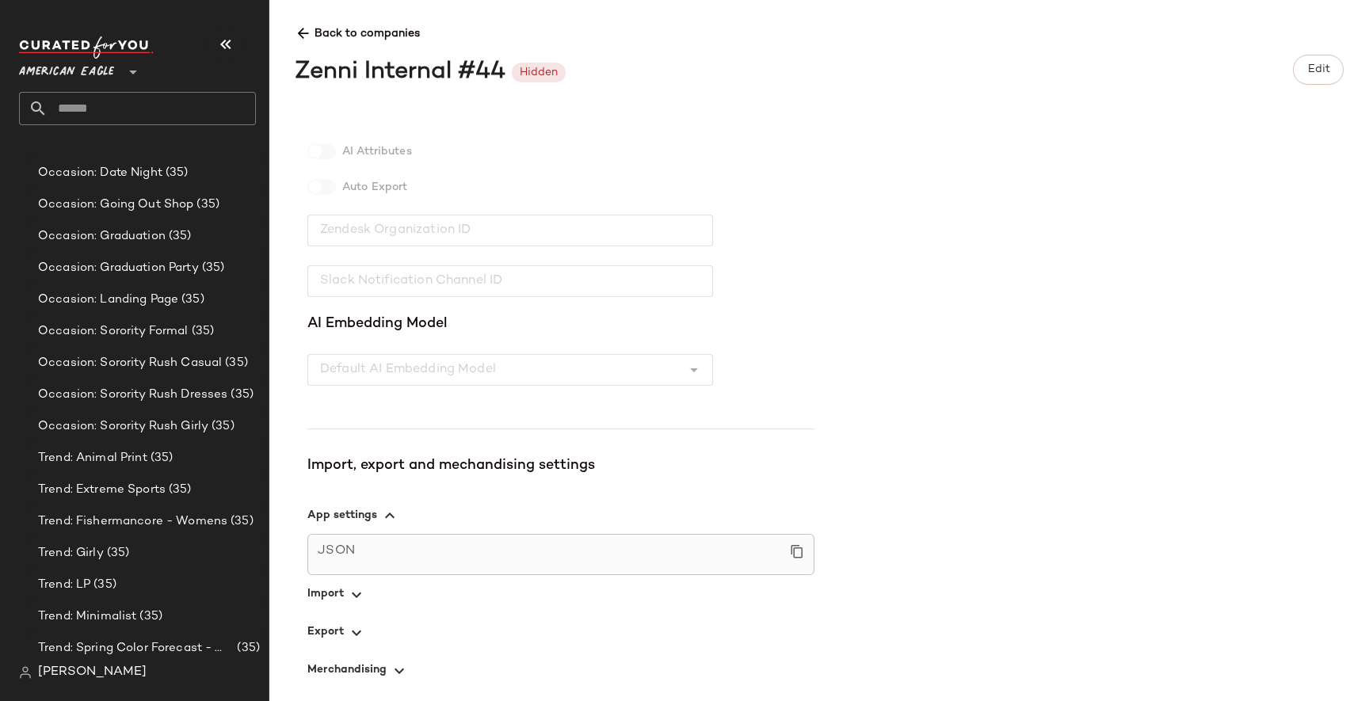
click at [338, 622] on span "button" at bounding box center [560, 632] width 507 height 38
click at [309, 47] on div "Back to companies Zenni Internal #44 Hidden Edit" at bounding box center [832, 52] width 1074 height 78
click at [309, 38] on icon at bounding box center [303, 33] width 17 height 17
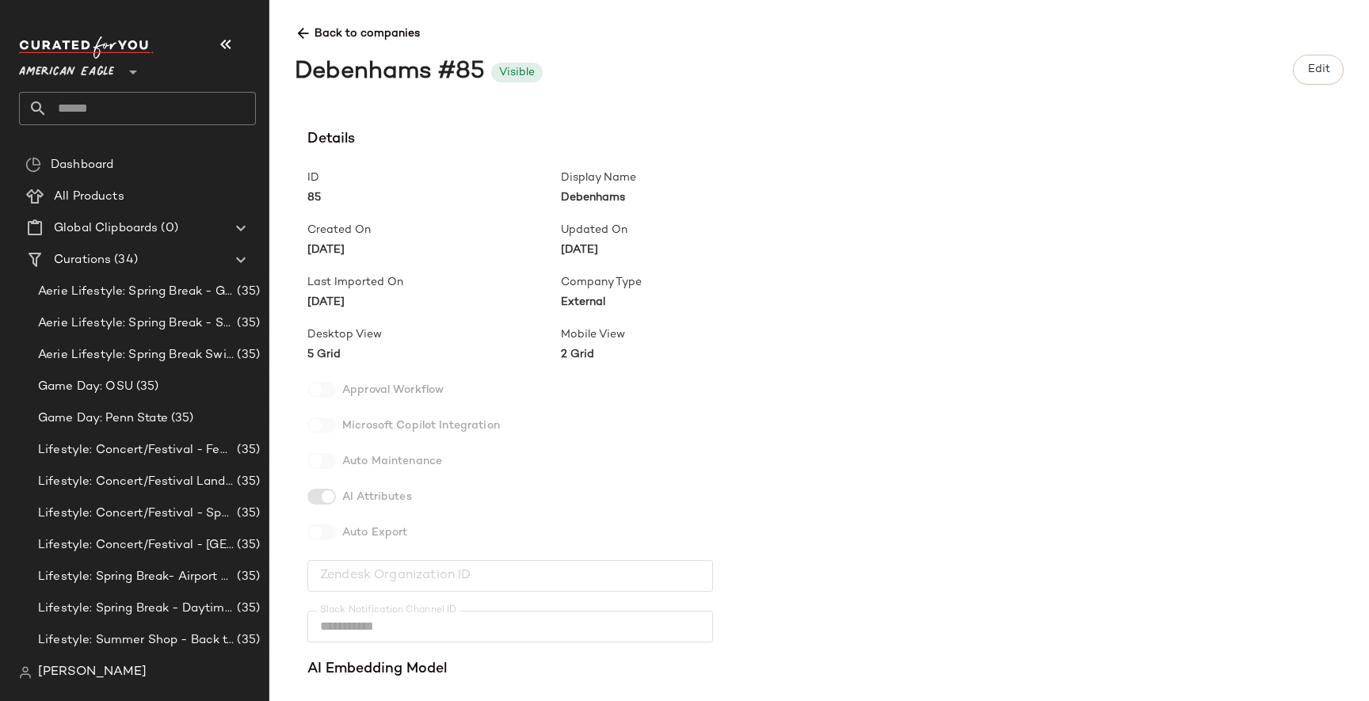
click at [306, 36] on icon at bounding box center [303, 33] width 17 height 17
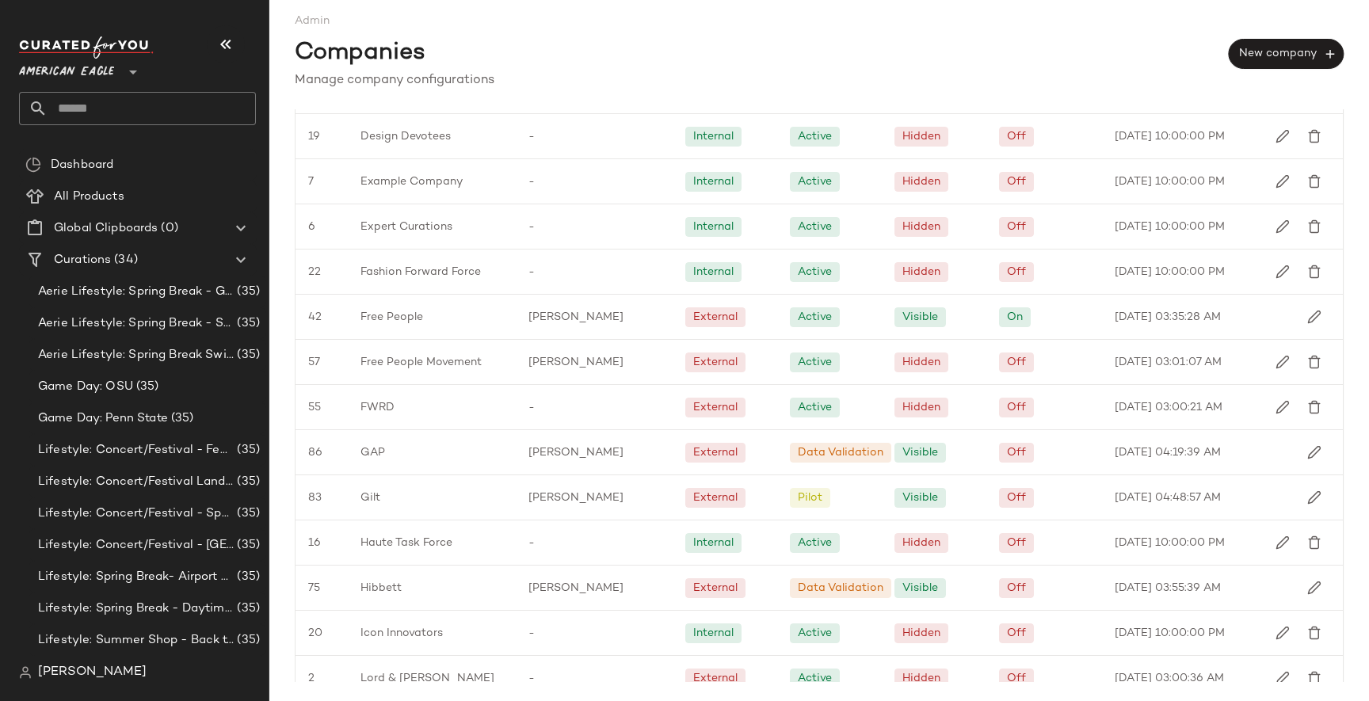
scroll to position [1791, 0]
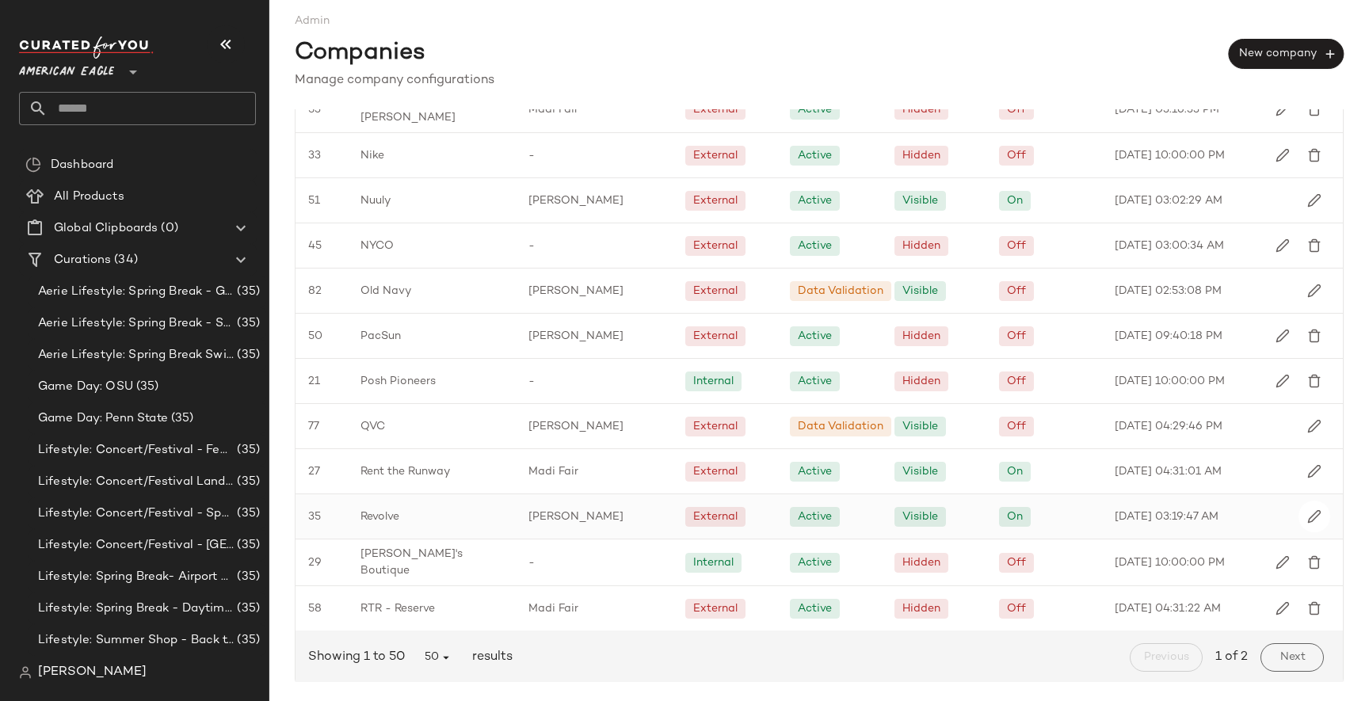
click at [364, 523] on div "Revolve" at bounding box center [432, 516] width 168 height 44
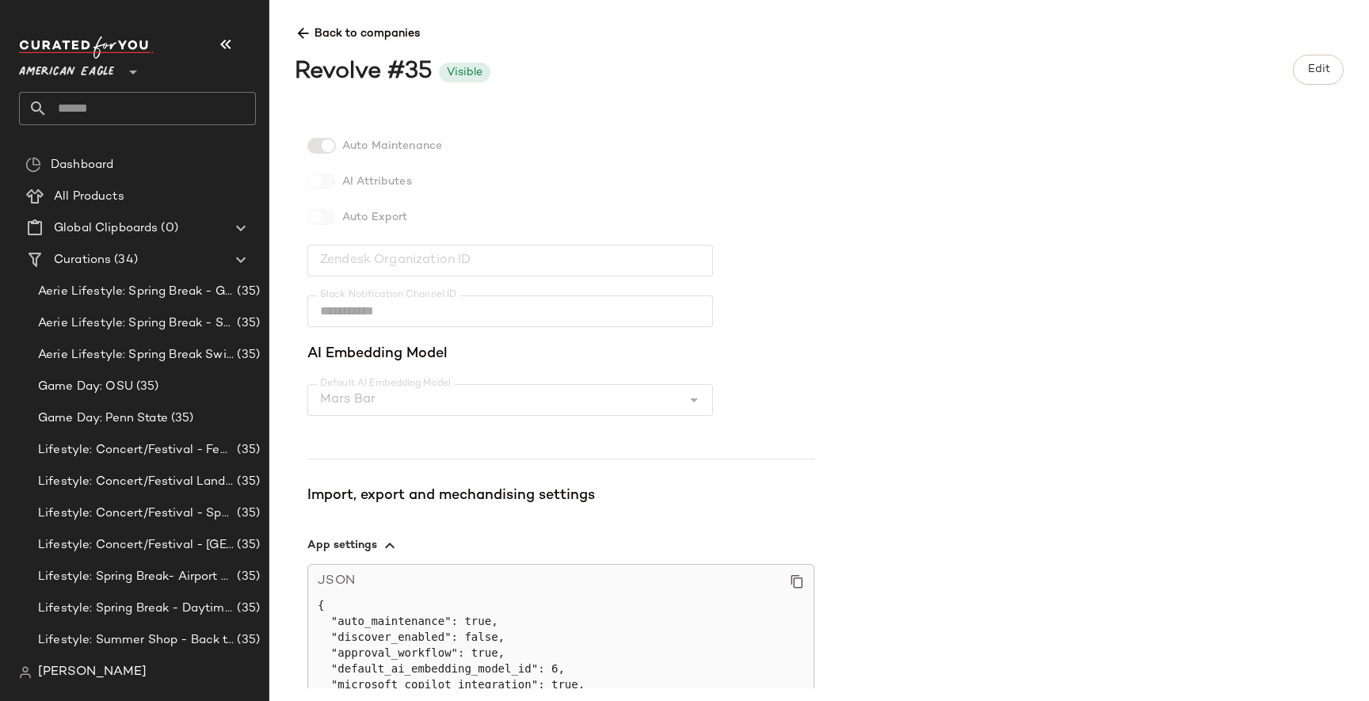
scroll to position [472, 0]
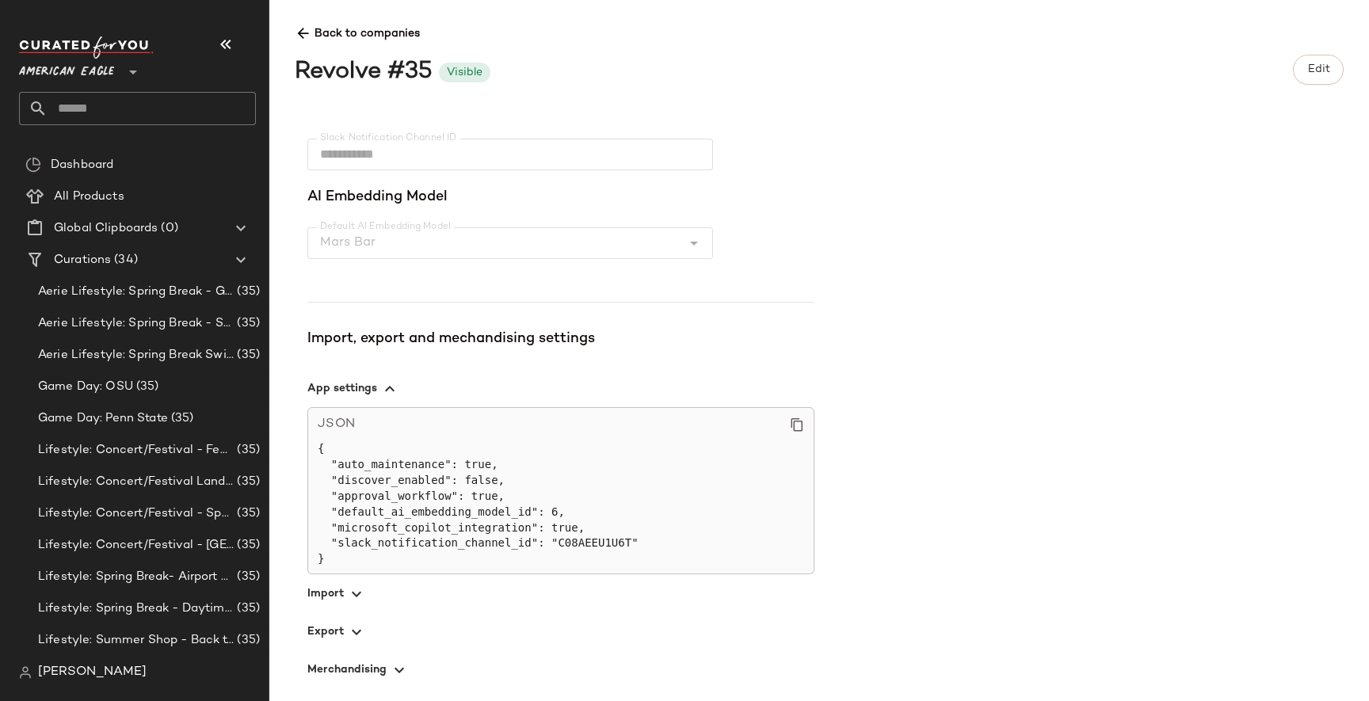
click at [343, 638] on span "button" at bounding box center [560, 631] width 507 height 38
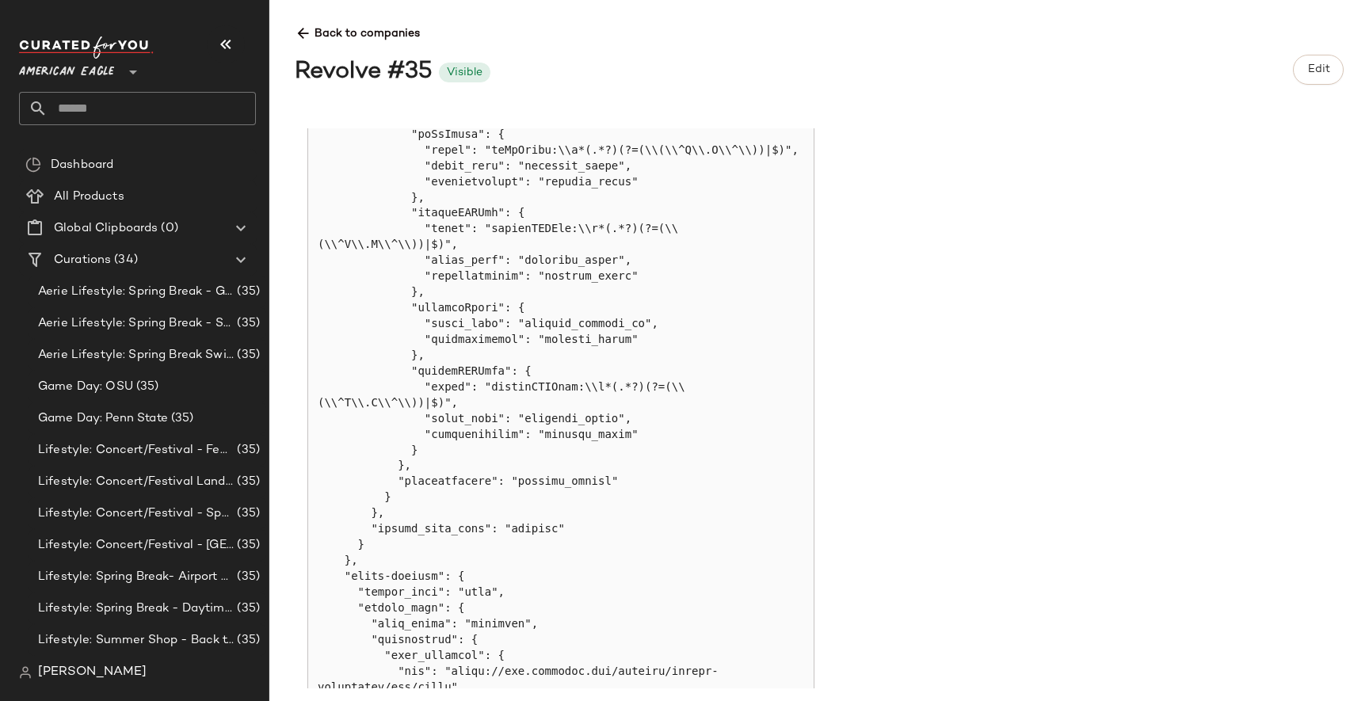
scroll to position [2361, 0]
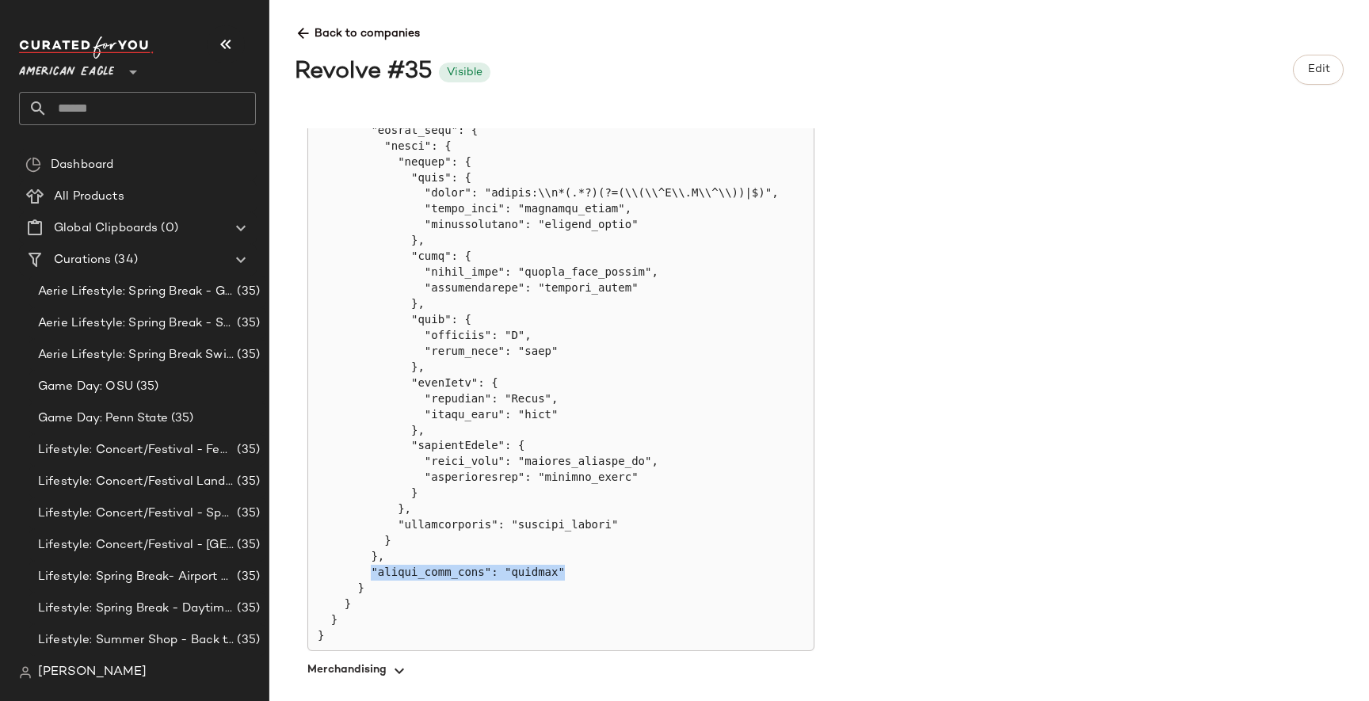
drag, startPoint x: 368, startPoint y: 570, endPoint x: 610, endPoint y: 574, distance: 241.6
copy pre ""object_data_type": "wrapped""
